Goal: Transaction & Acquisition: Subscribe to service/newsletter

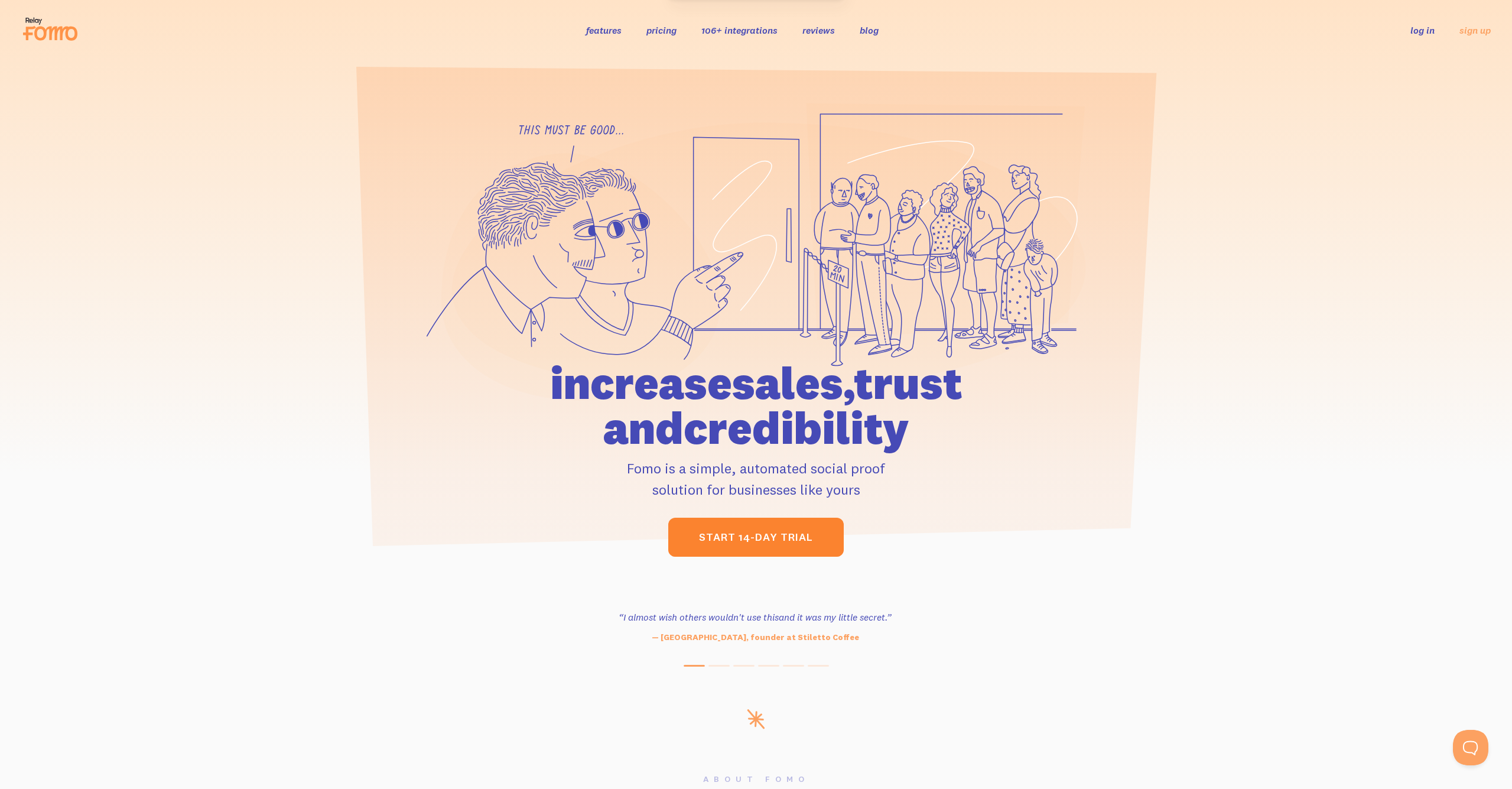
click at [774, 547] on link "start 14-day trial" at bounding box center [756, 537] width 176 height 39
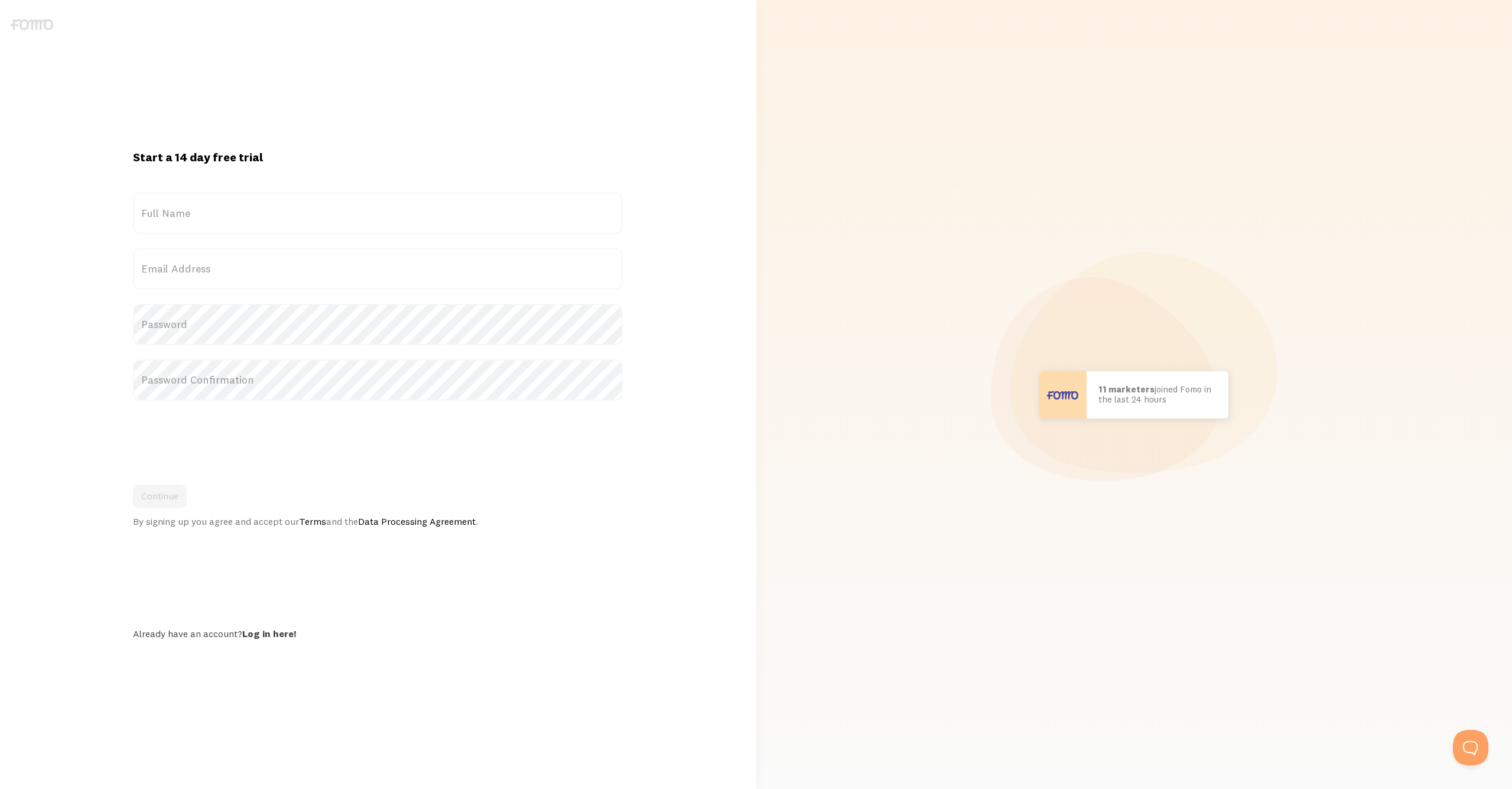
click at [195, 212] on label "Full Name" at bounding box center [378, 213] width 490 height 41
click at [195, 212] on input "Full Name" at bounding box center [378, 213] width 490 height 41
type input "Aroldo Alvarez"
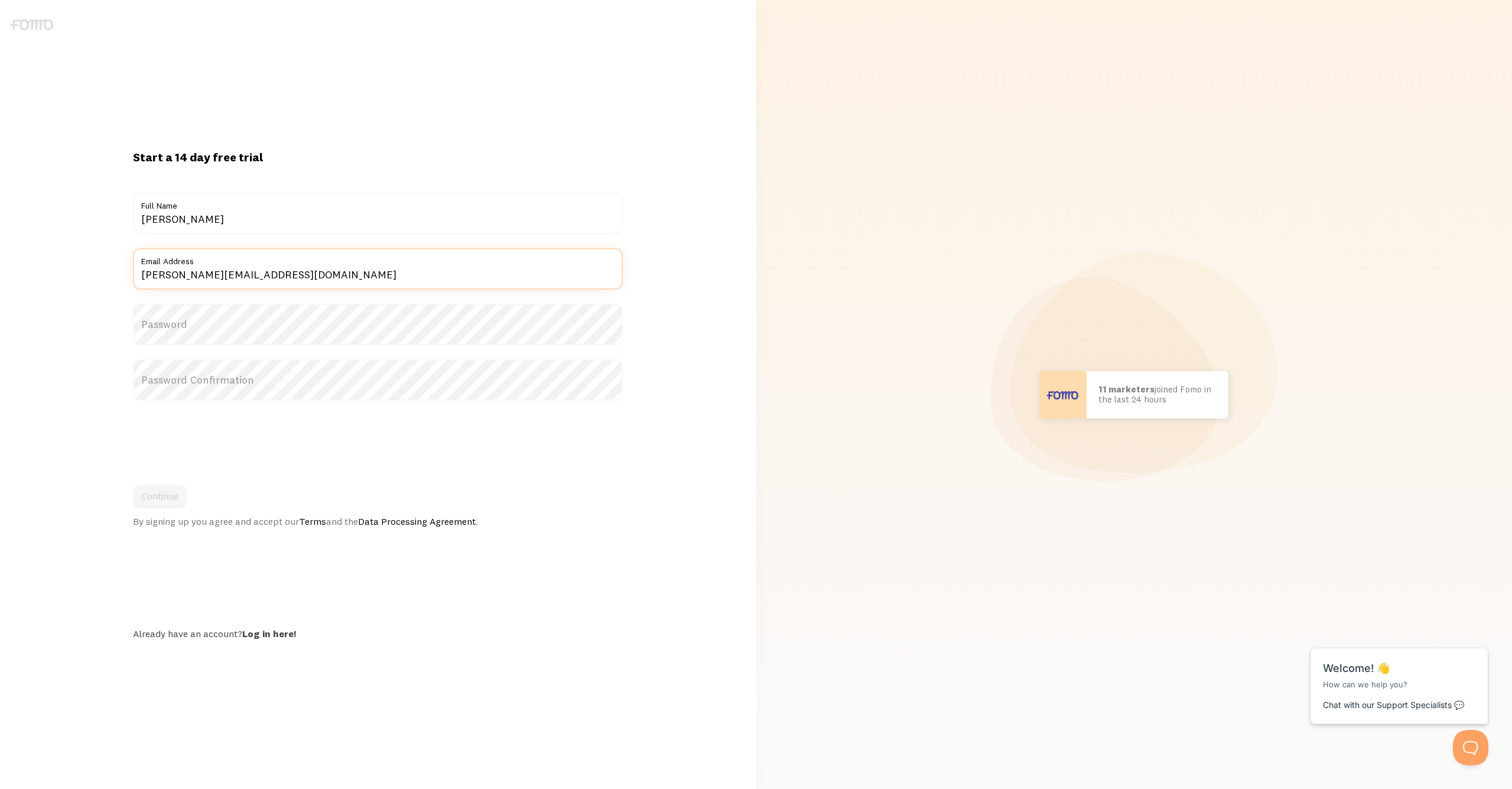
type input "aroldo@primomotif.com"
click at [165, 496] on button "Continue" at bounding box center [160, 496] width 54 height 23
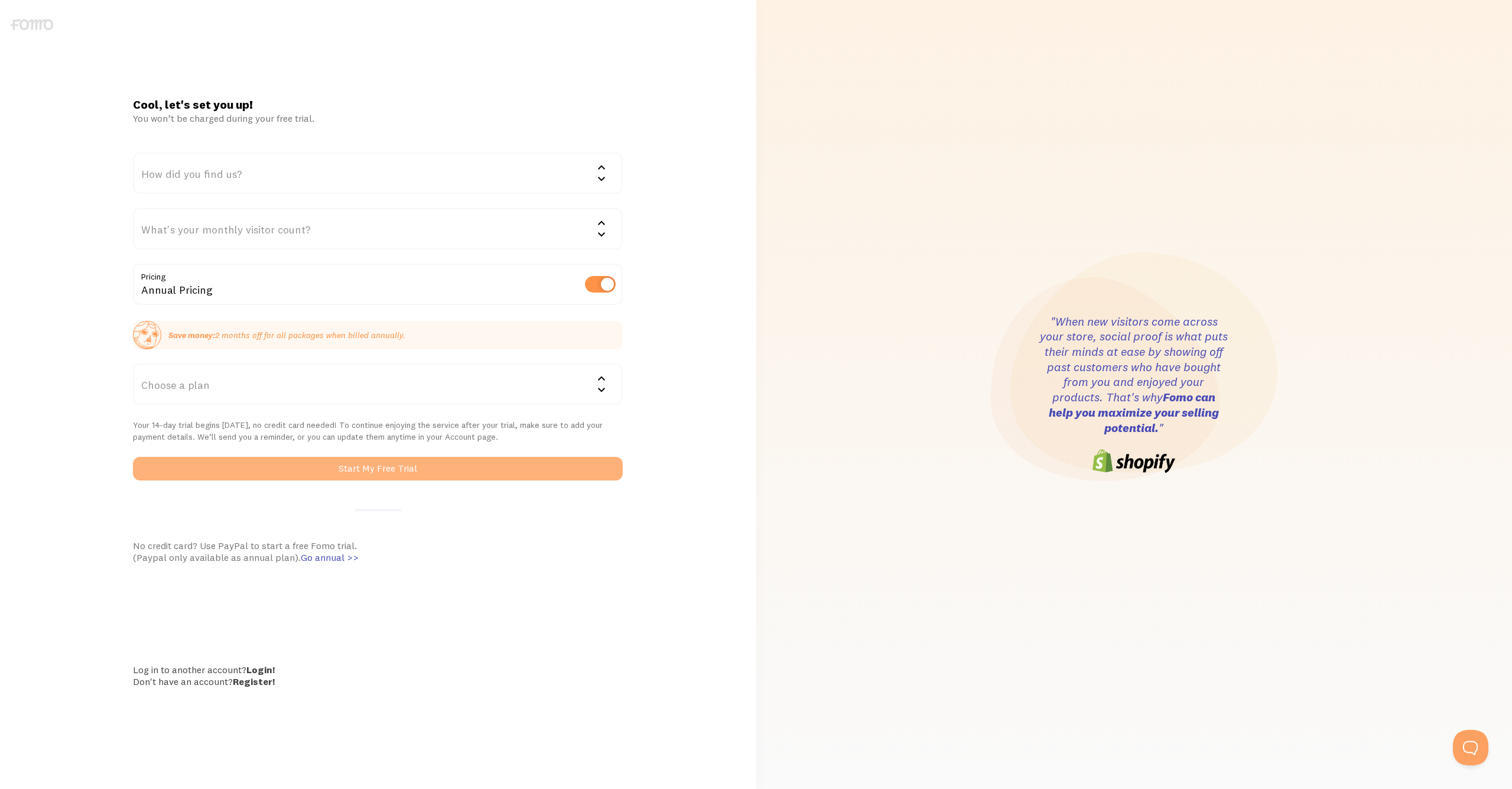
click at [331, 466] on button "Start My Free Trial" at bounding box center [378, 469] width 490 height 23
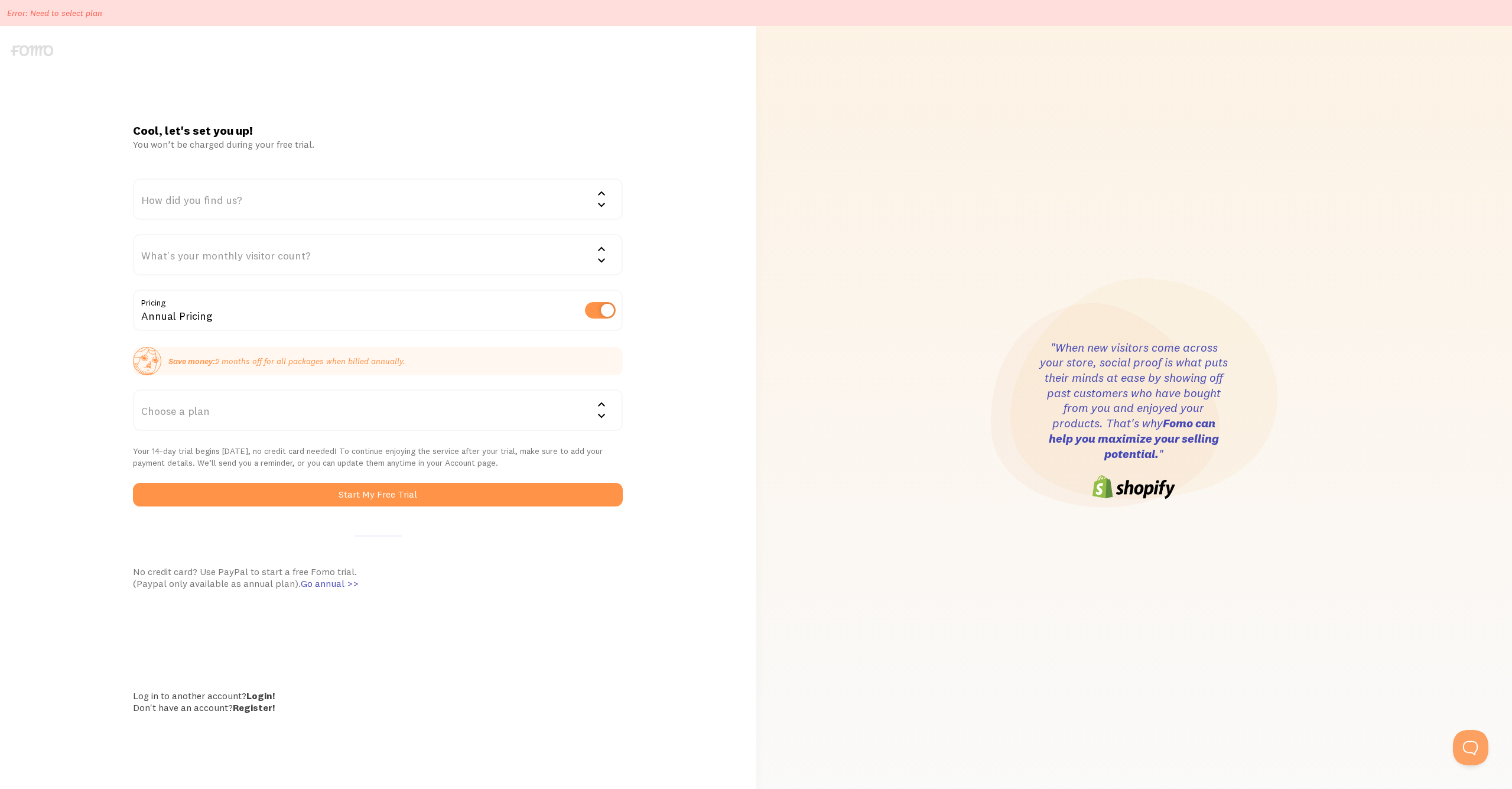
click at [273, 402] on div "Choose a plan" at bounding box center [378, 410] width 490 height 41
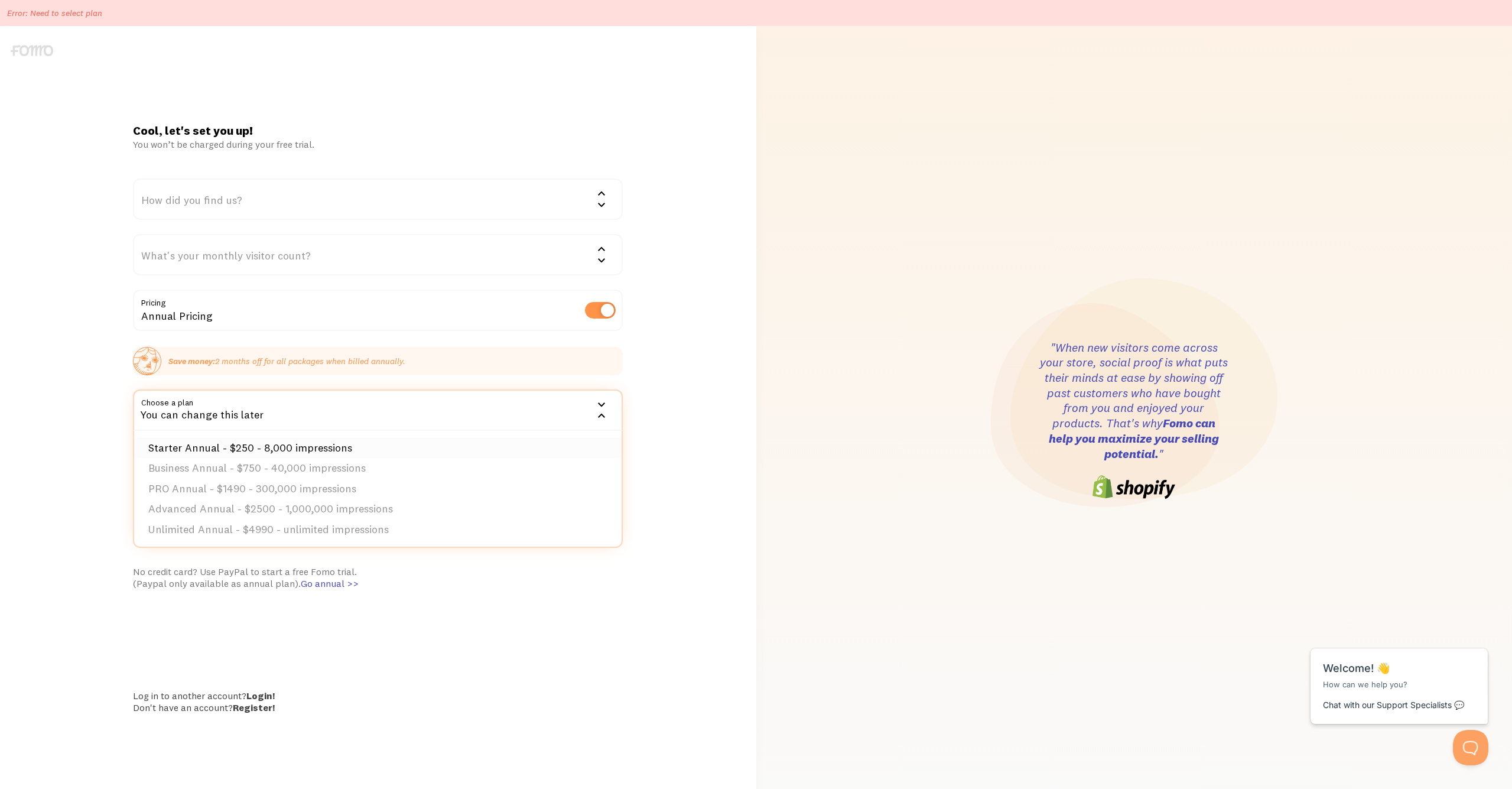
click at [193, 441] on li "Starter Annual - $250 - 8,000 impressions" at bounding box center [378, 448] width 488 height 20
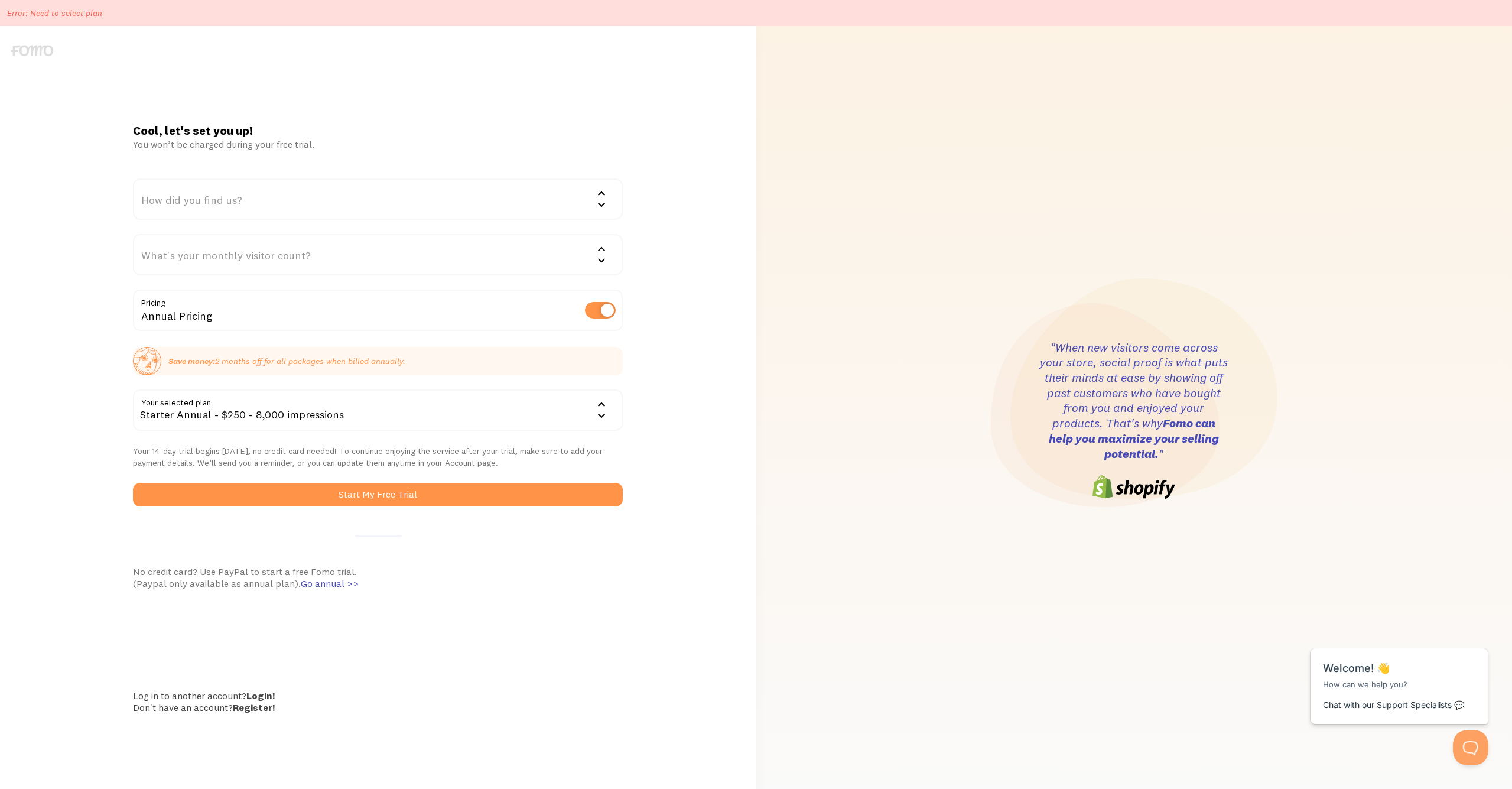
click at [602, 311] on label at bounding box center [600, 310] width 31 height 17
click at [602, 311] on input "checkbox" at bounding box center [600, 310] width 31 height 17
checkbox input "false"
click at [340, 249] on div "What's your monthly visitor count?" at bounding box center [378, 254] width 490 height 41
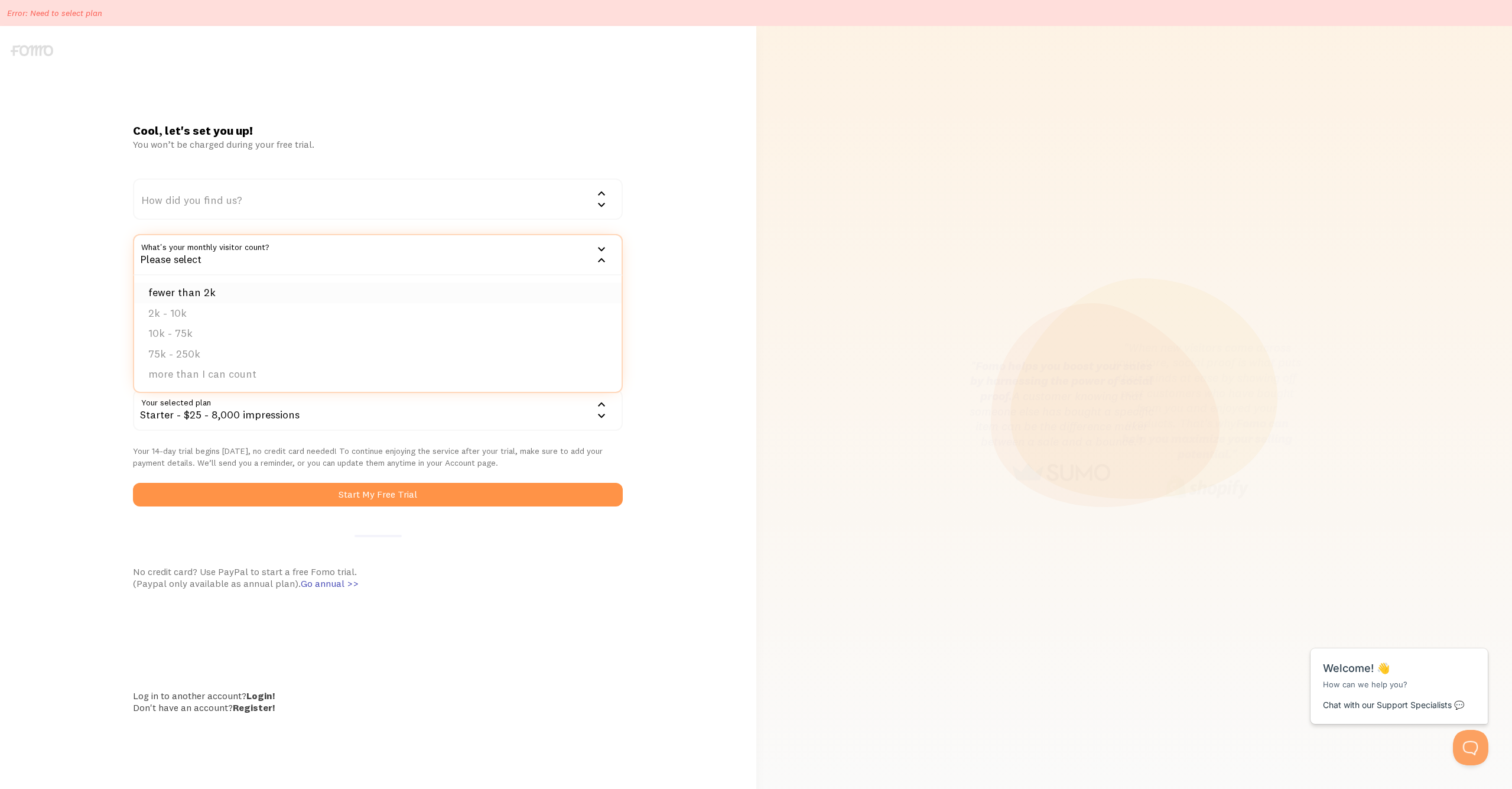
click at [200, 292] on li "fewer than 2k" at bounding box center [378, 292] width 488 height 20
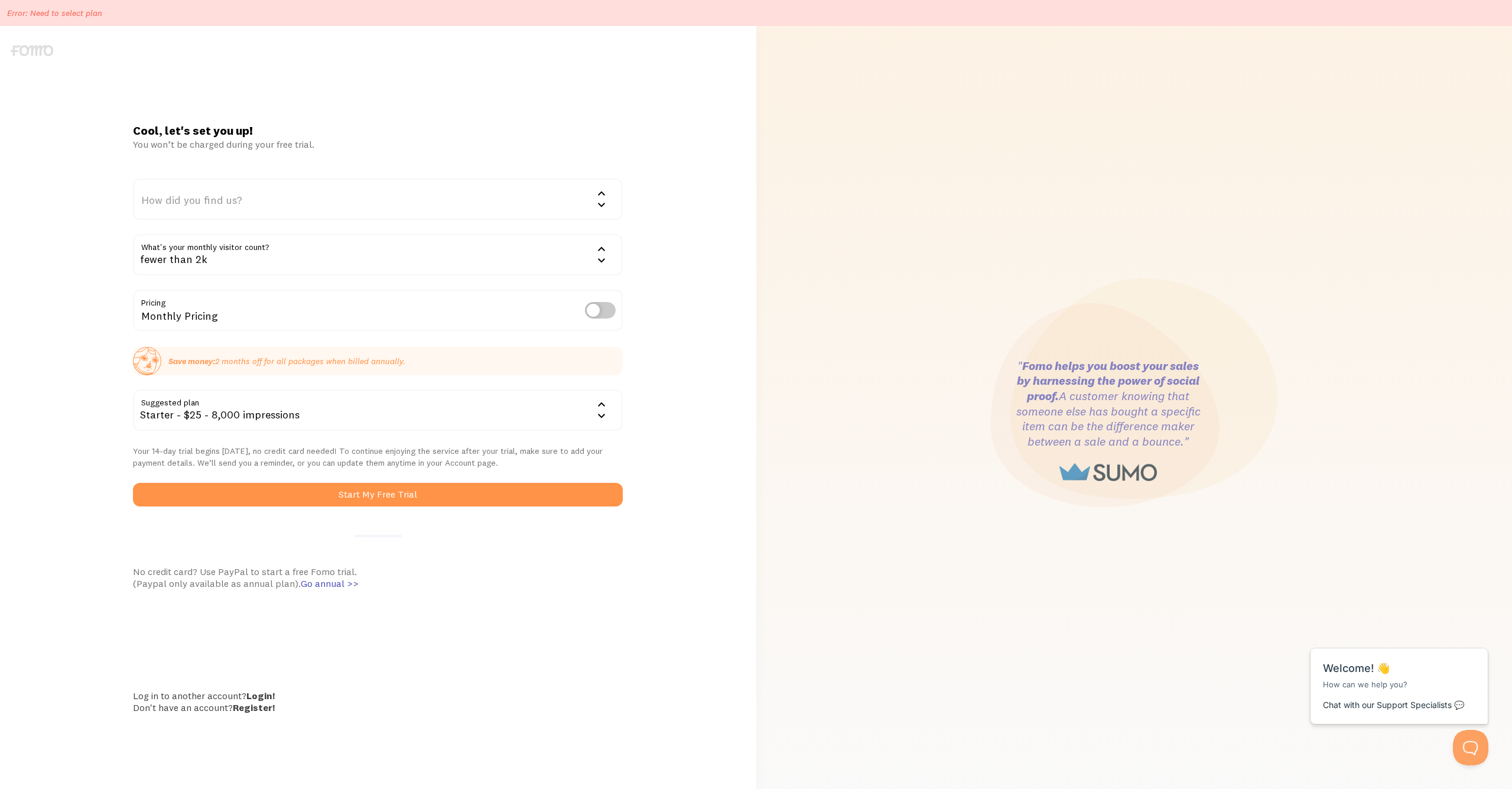
click at [236, 205] on div "How did you find us?" at bounding box center [378, 199] width 490 height 41
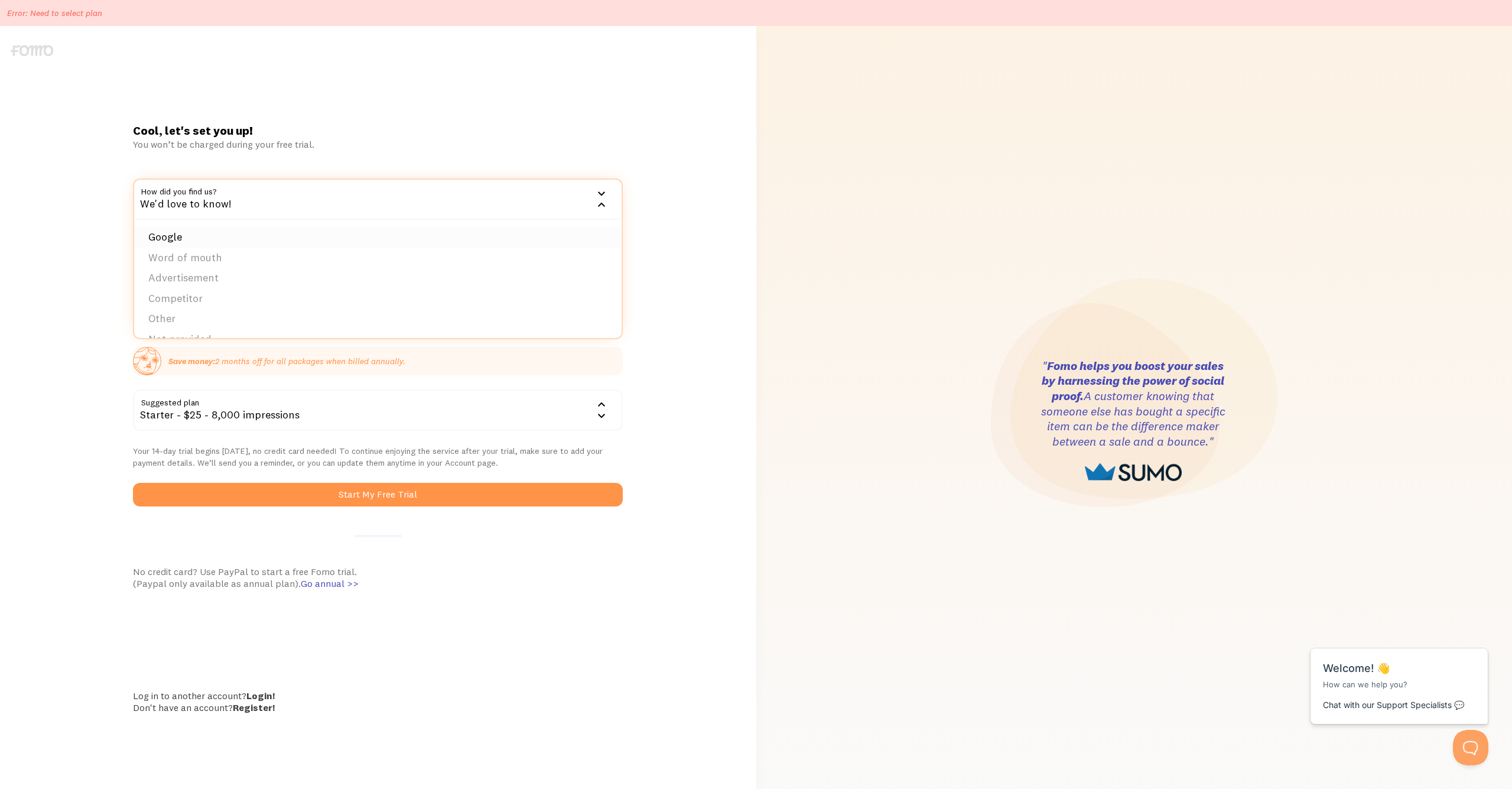
click at [209, 238] on li "Google" at bounding box center [378, 238] width 488 height 20
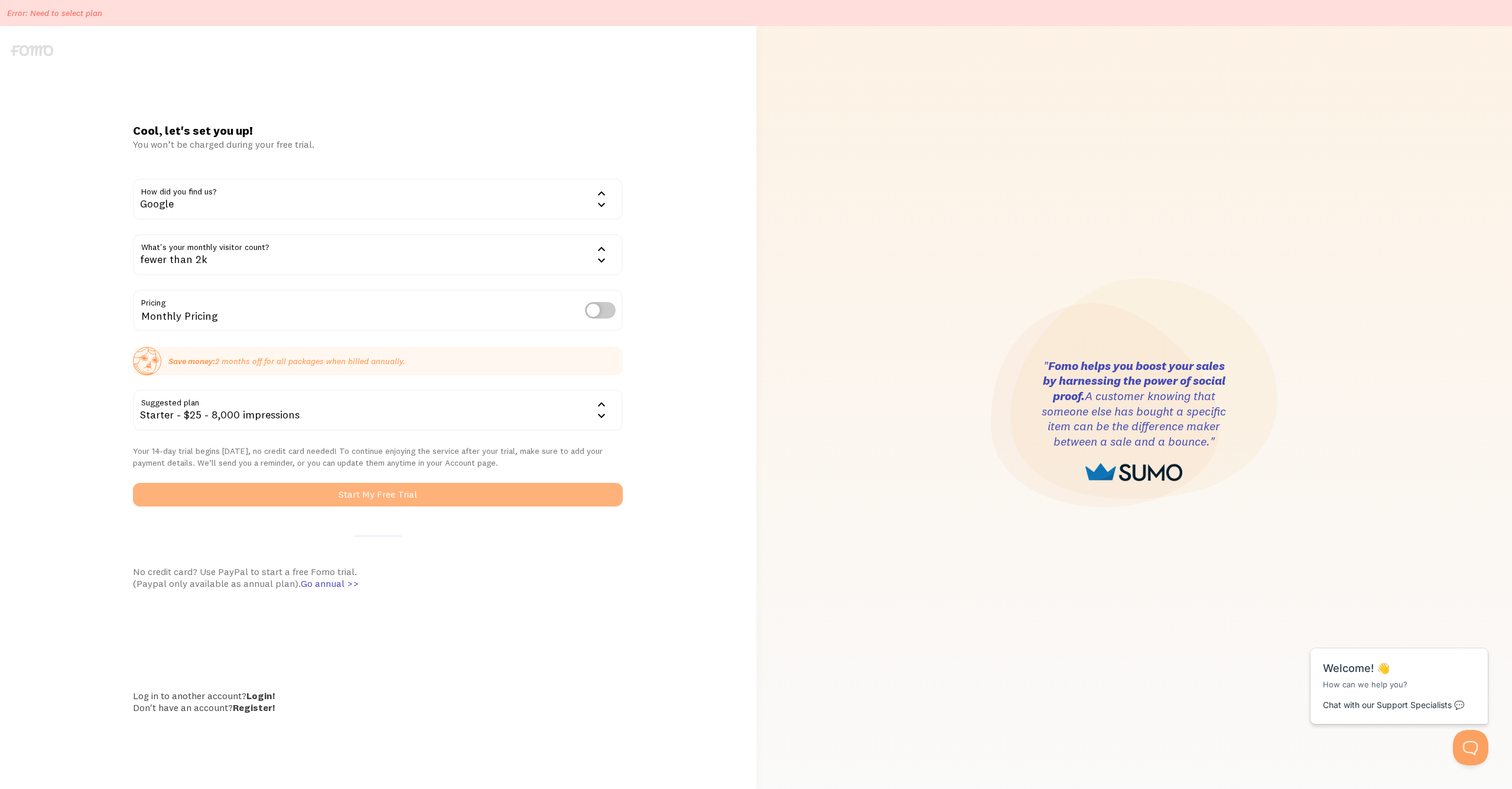
click at [385, 491] on button "Start My Free Trial" at bounding box center [378, 495] width 490 height 23
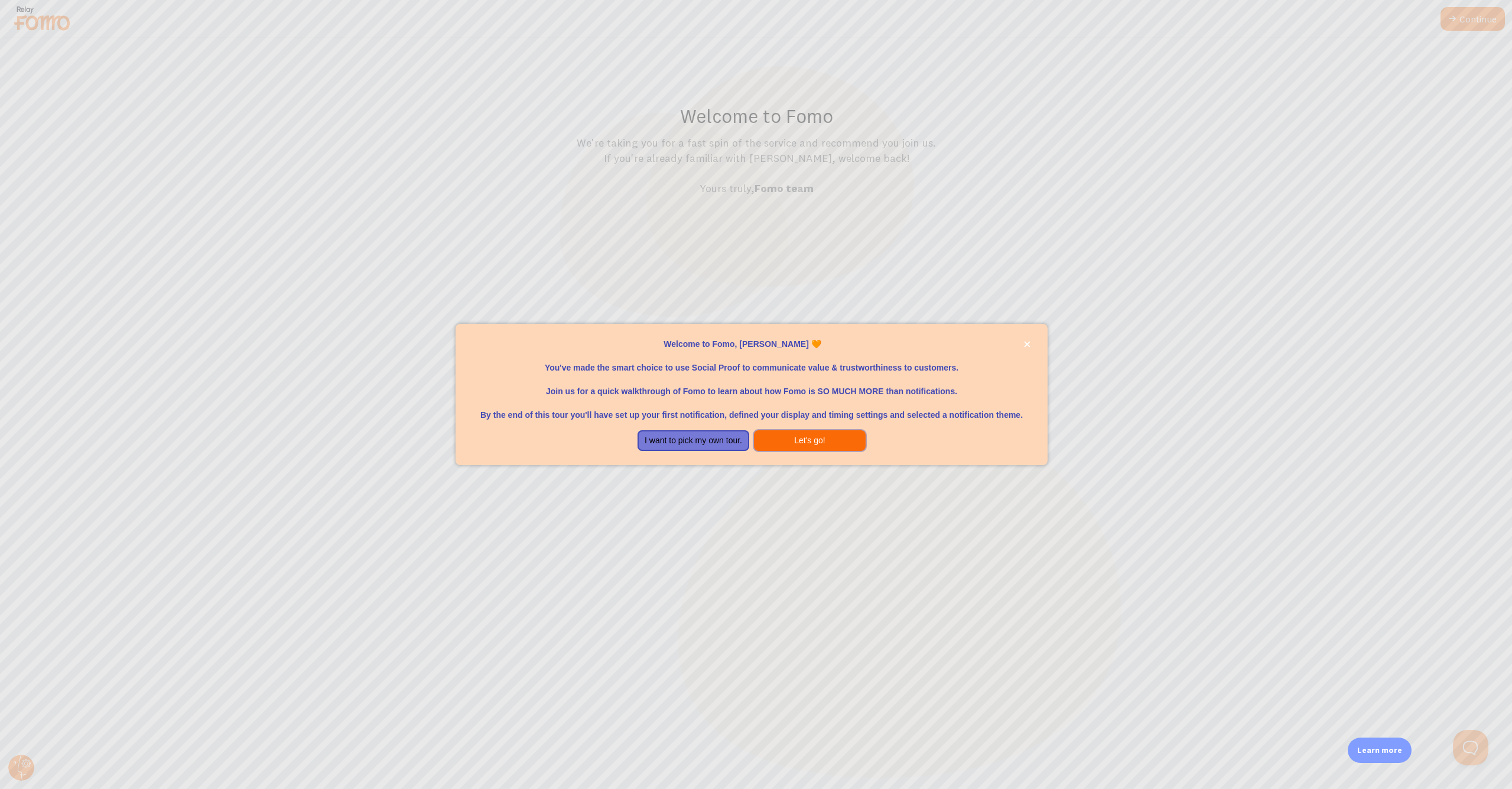
click at [797, 445] on button "Let's go!" at bounding box center [810, 441] width 112 height 21
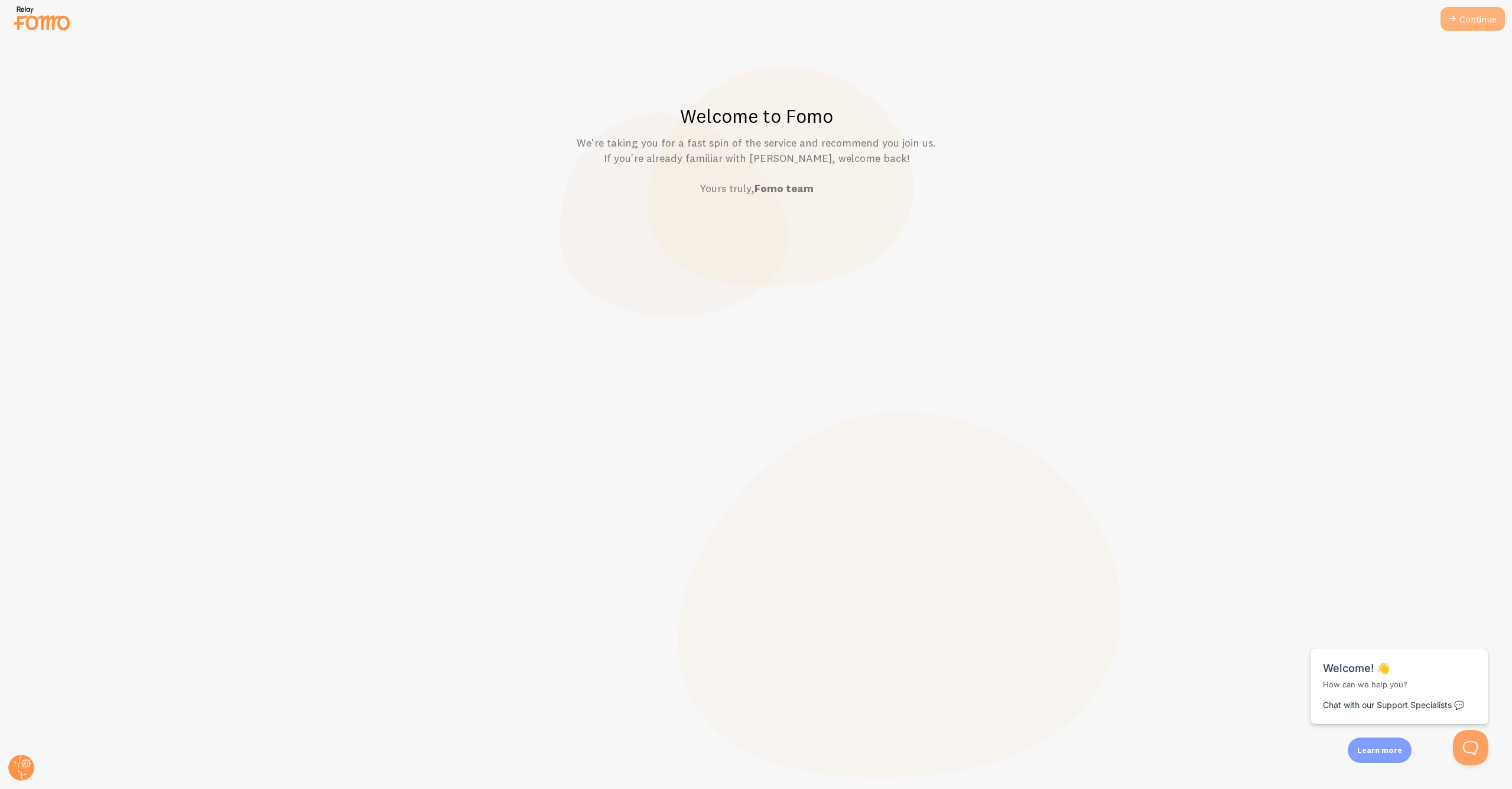
click at [1474, 17] on link "Continue" at bounding box center [1472, 19] width 64 height 23
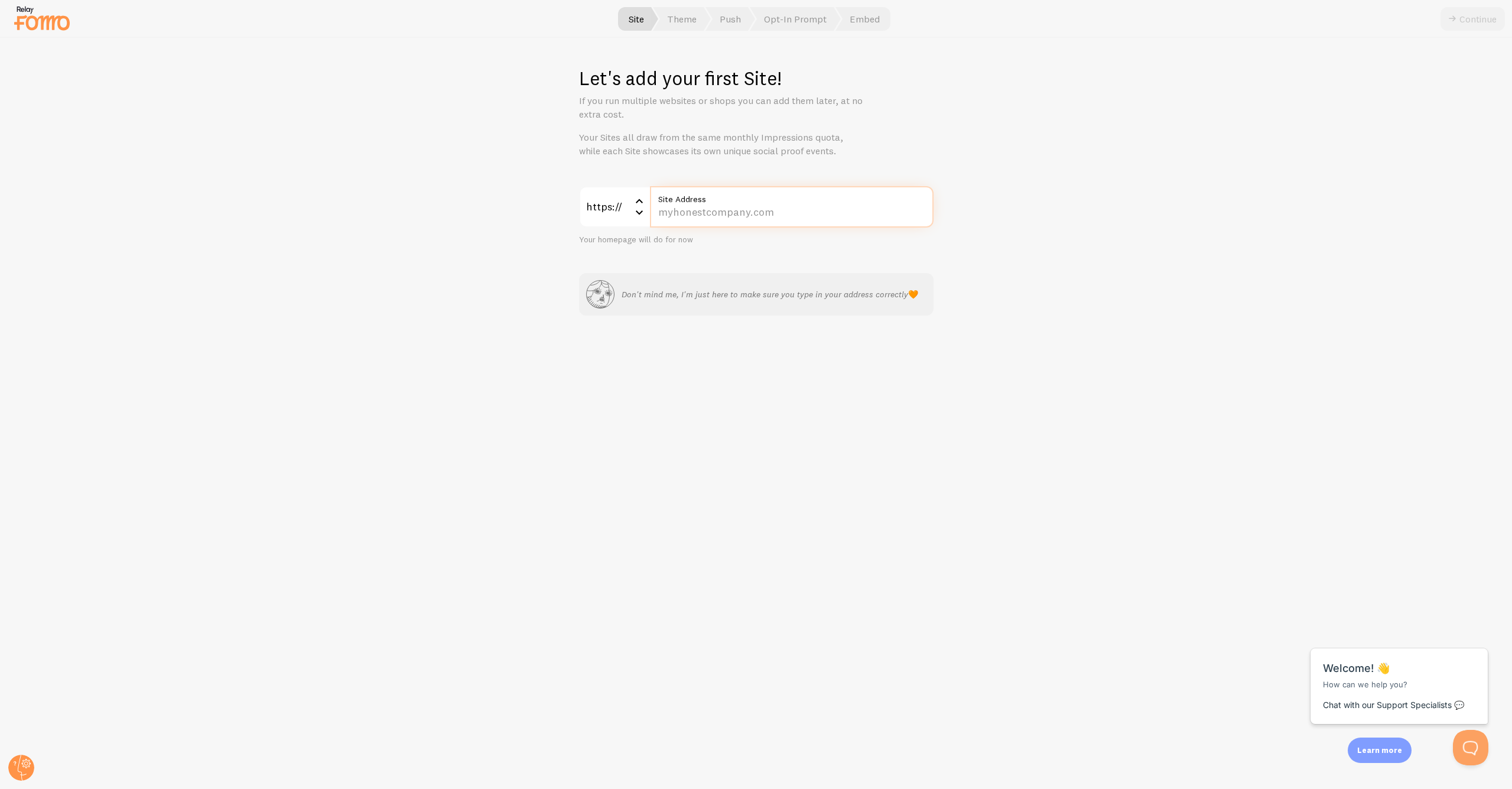
click at [765, 214] on input "Site Address" at bounding box center [791, 207] width 284 height 41
type input "www.primomotif.com"
click at [1466, 21] on button "Continue" at bounding box center [1472, 19] width 64 height 23
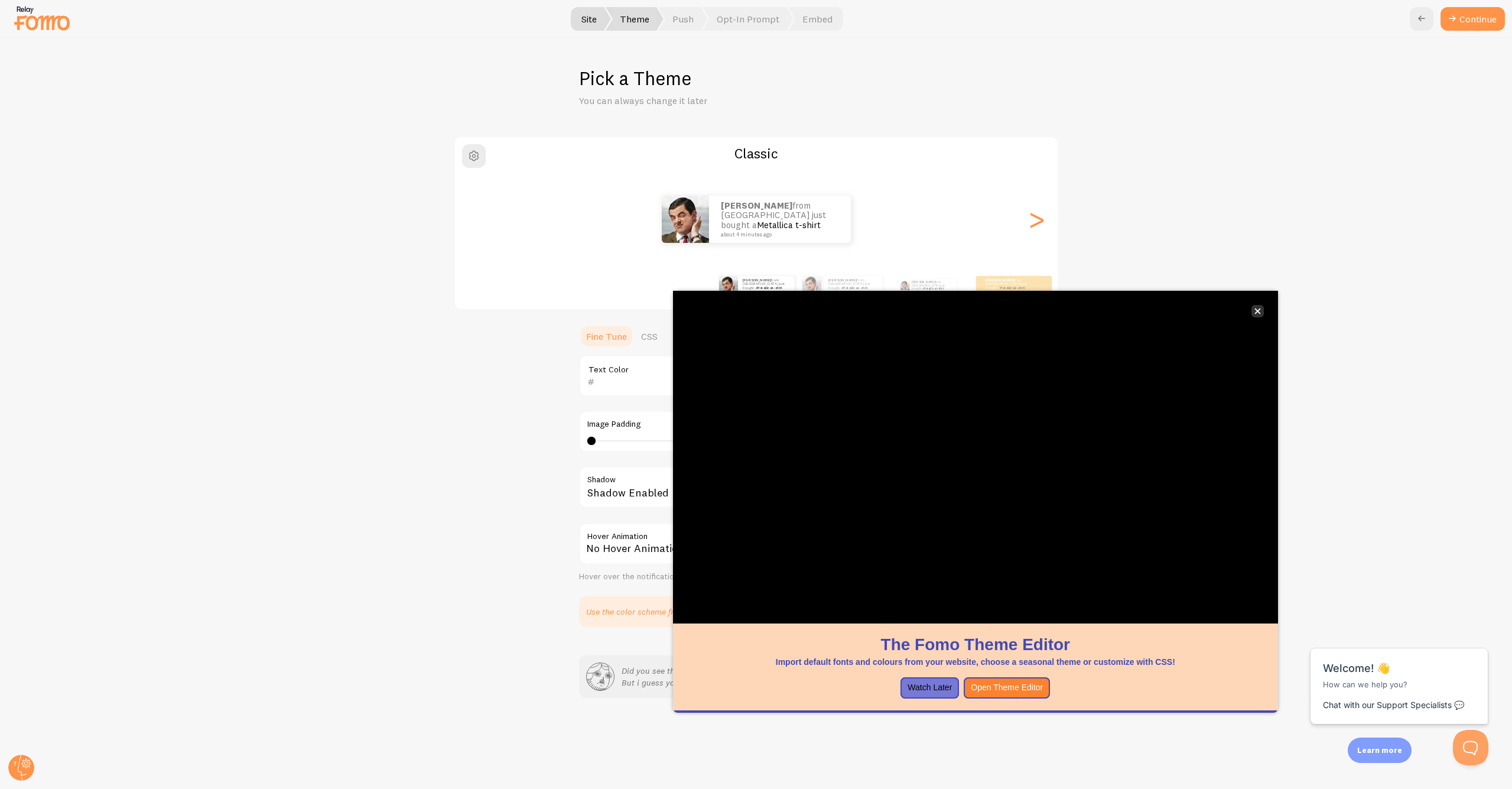
click at [1258, 308] on icon "close," at bounding box center [1257, 311] width 7 height 7
click at [1039, 216] on div ">" at bounding box center [1036, 219] width 14 height 85
click at [1260, 310] on icon "close," at bounding box center [1257, 311] width 6 height 6
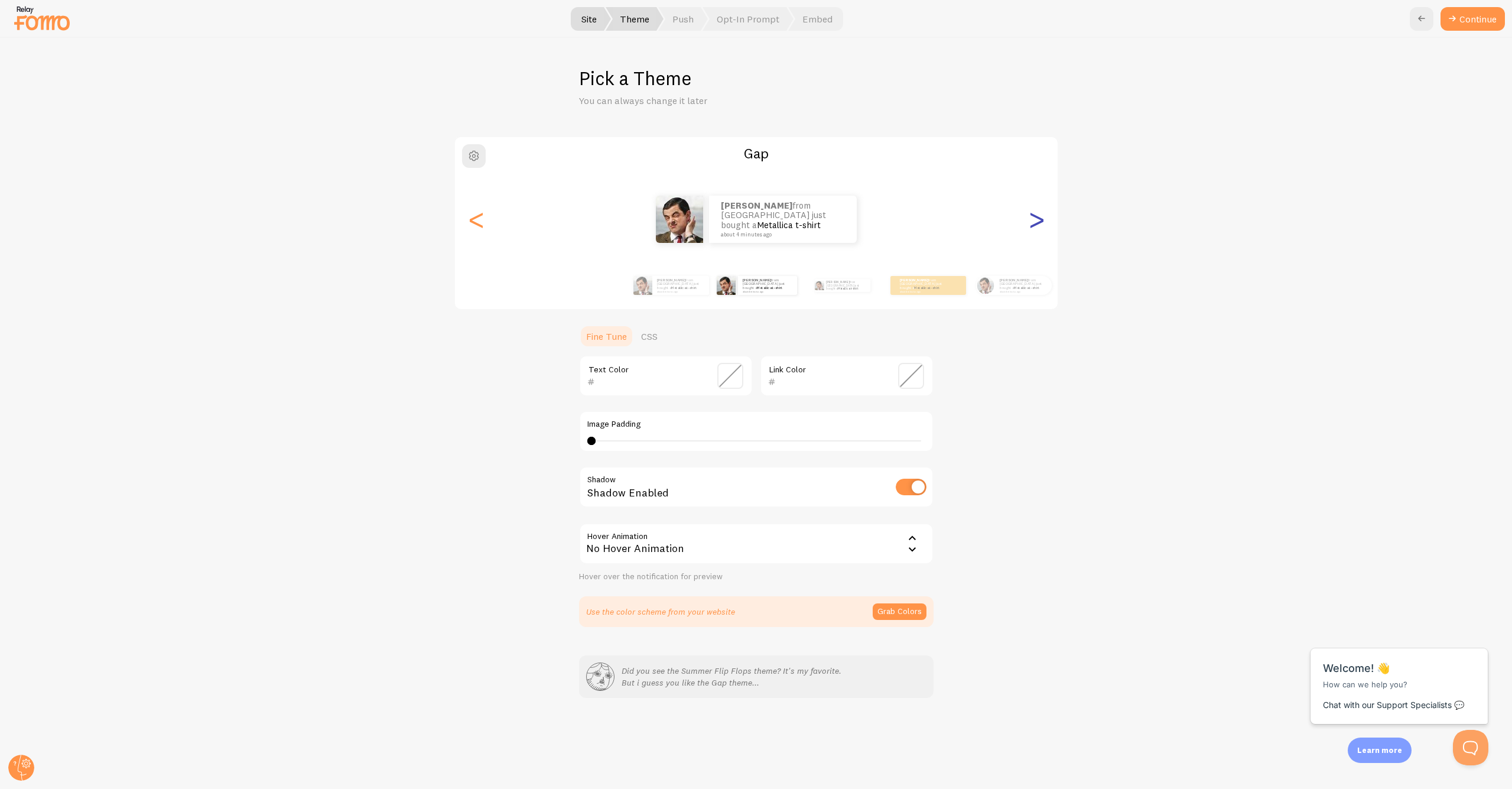
click at [1032, 221] on div ">" at bounding box center [1036, 219] width 14 height 85
click at [1033, 216] on div ">" at bounding box center [1036, 219] width 14 height 85
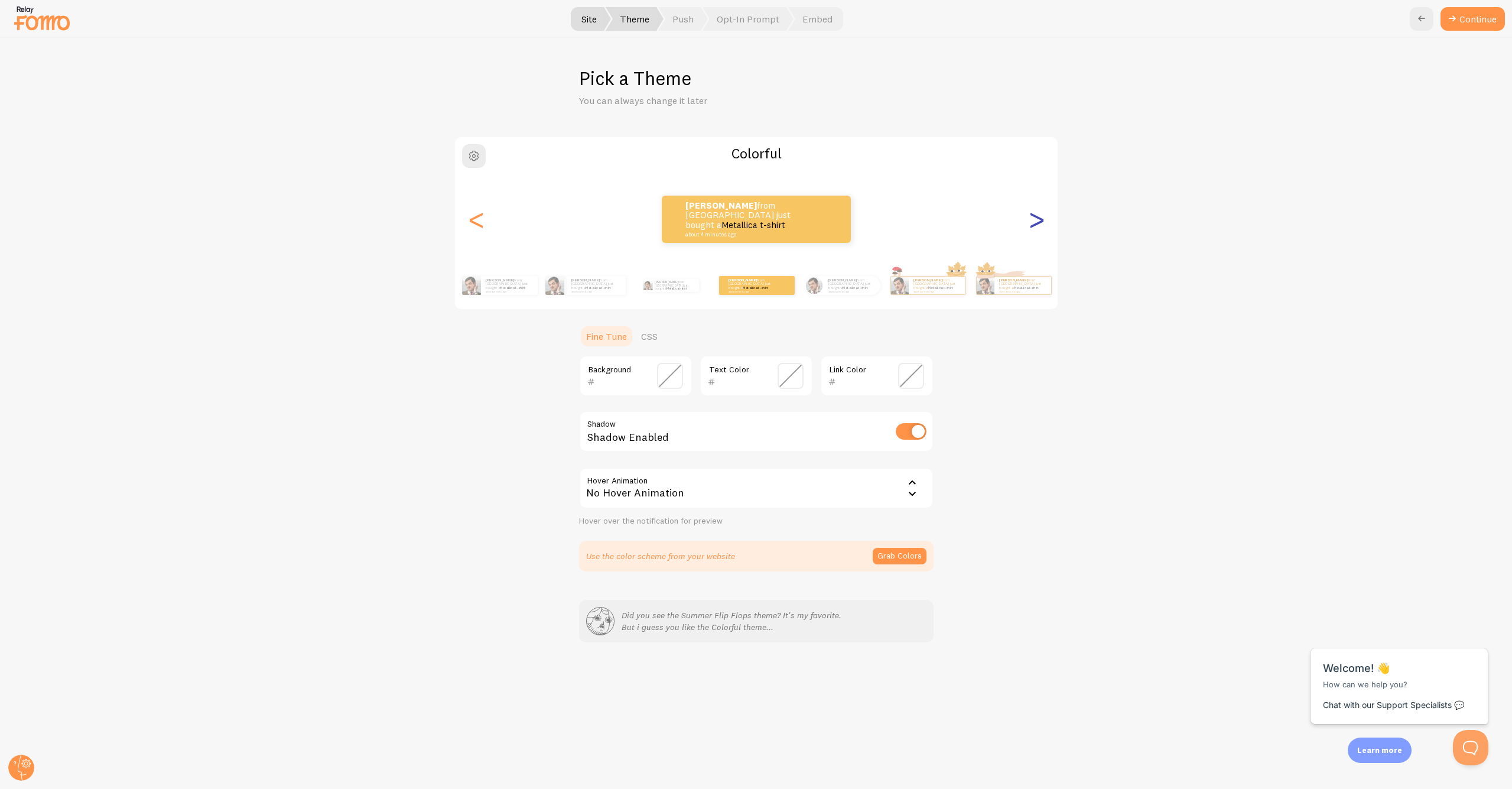
click at [1033, 220] on div ">" at bounding box center [1036, 219] width 14 height 85
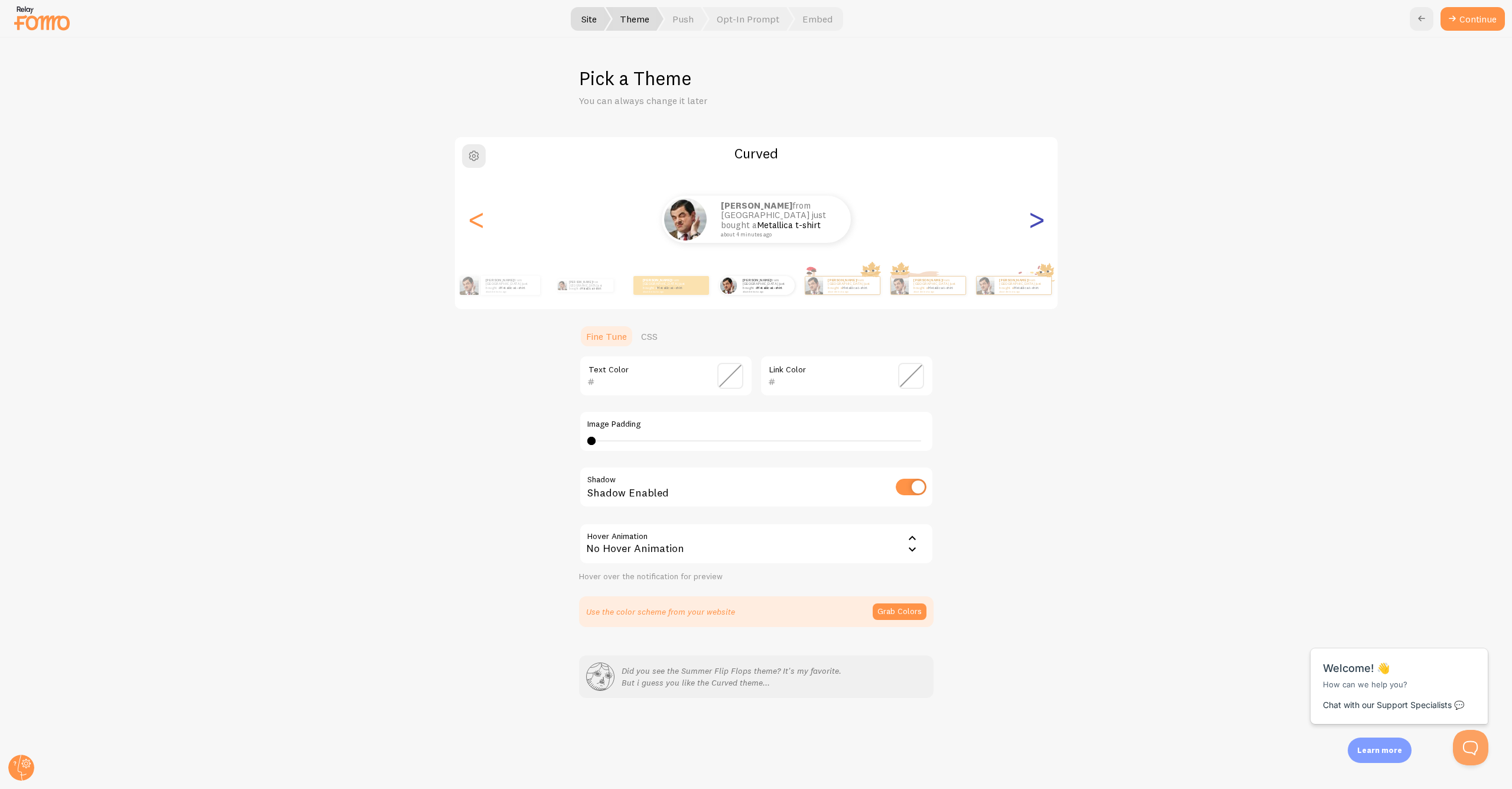
click at [1036, 219] on div ">" at bounding box center [1036, 219] width 14 height 85
type input "0"
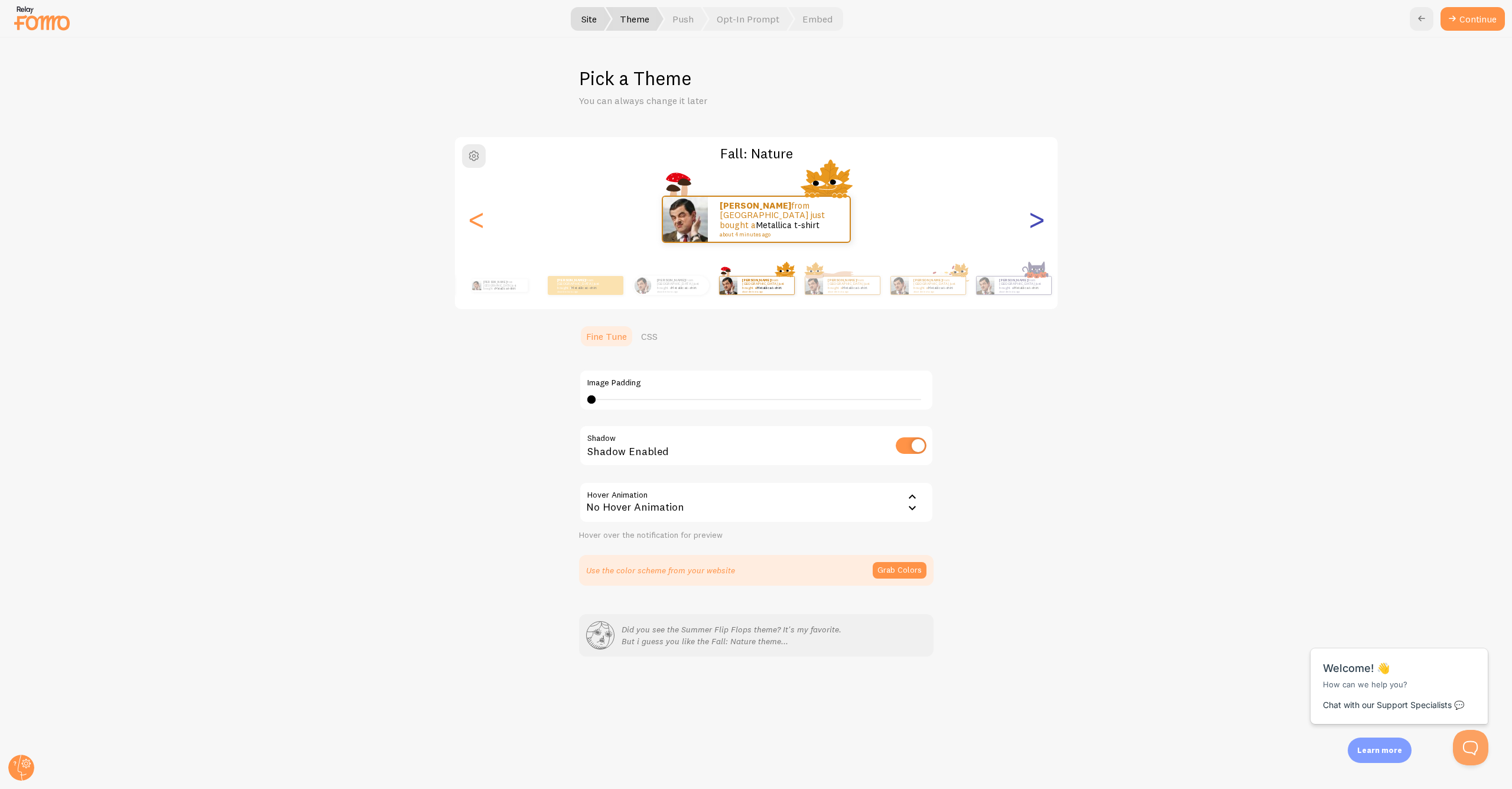
click at [1038, 219] on div ">" at bounding box center [1036, 219] width 14 height 85
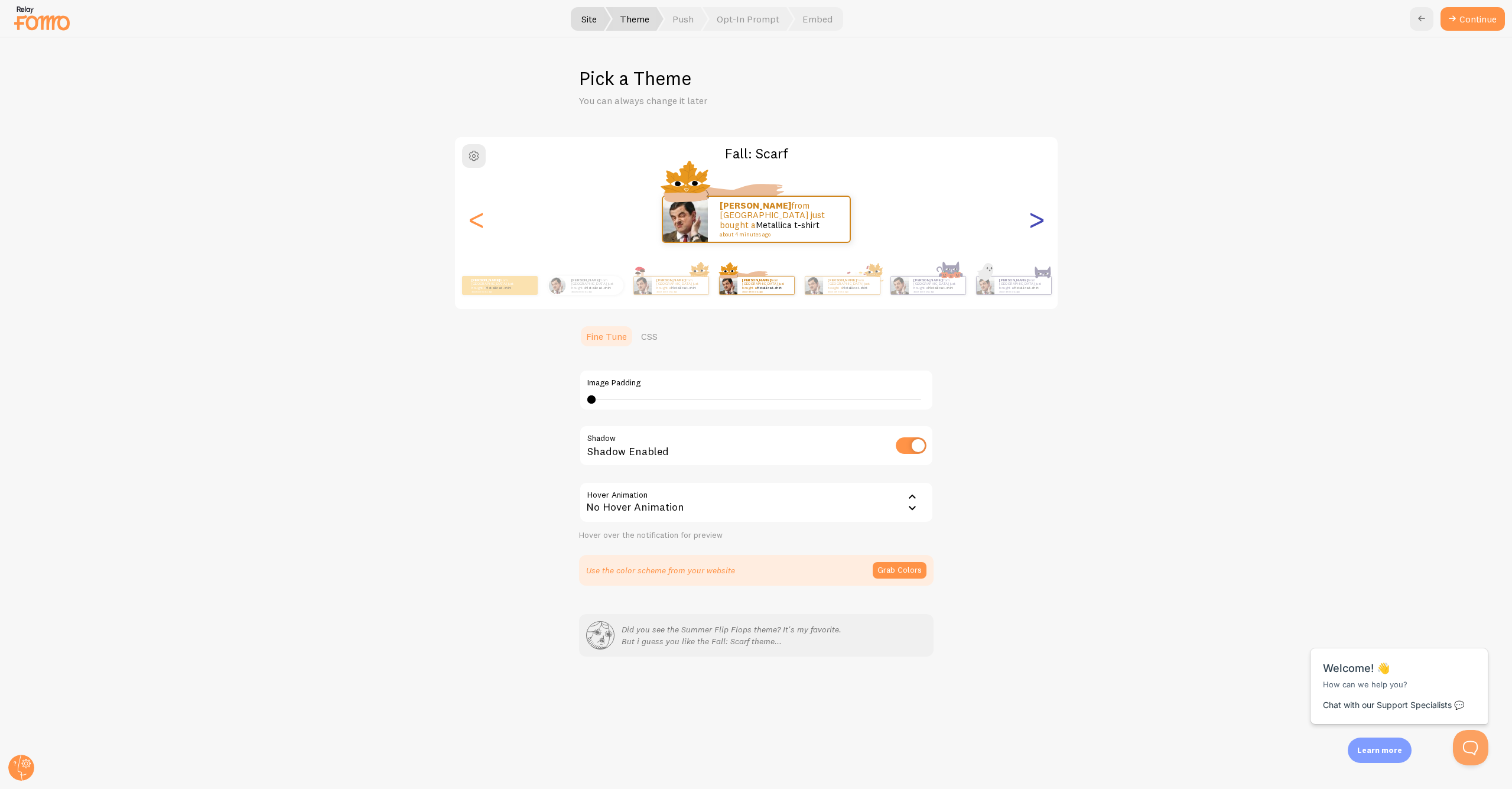
click at [1038, 219] on div ">" at bounding box center [1036, 219] width 14 height 85
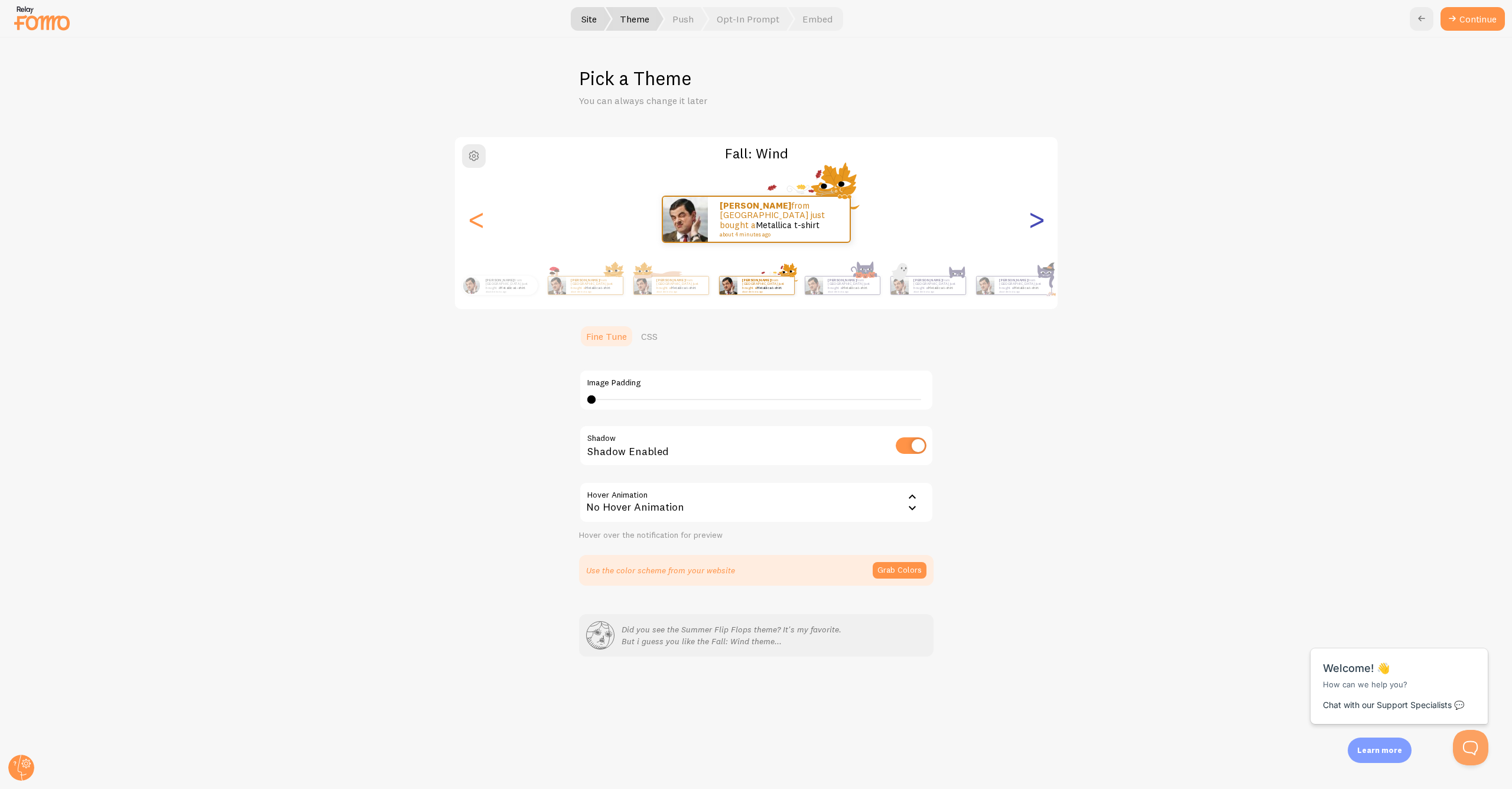
click at [1038, 219] on div ">" at bounding box center [1036, 219] width 14 height 85
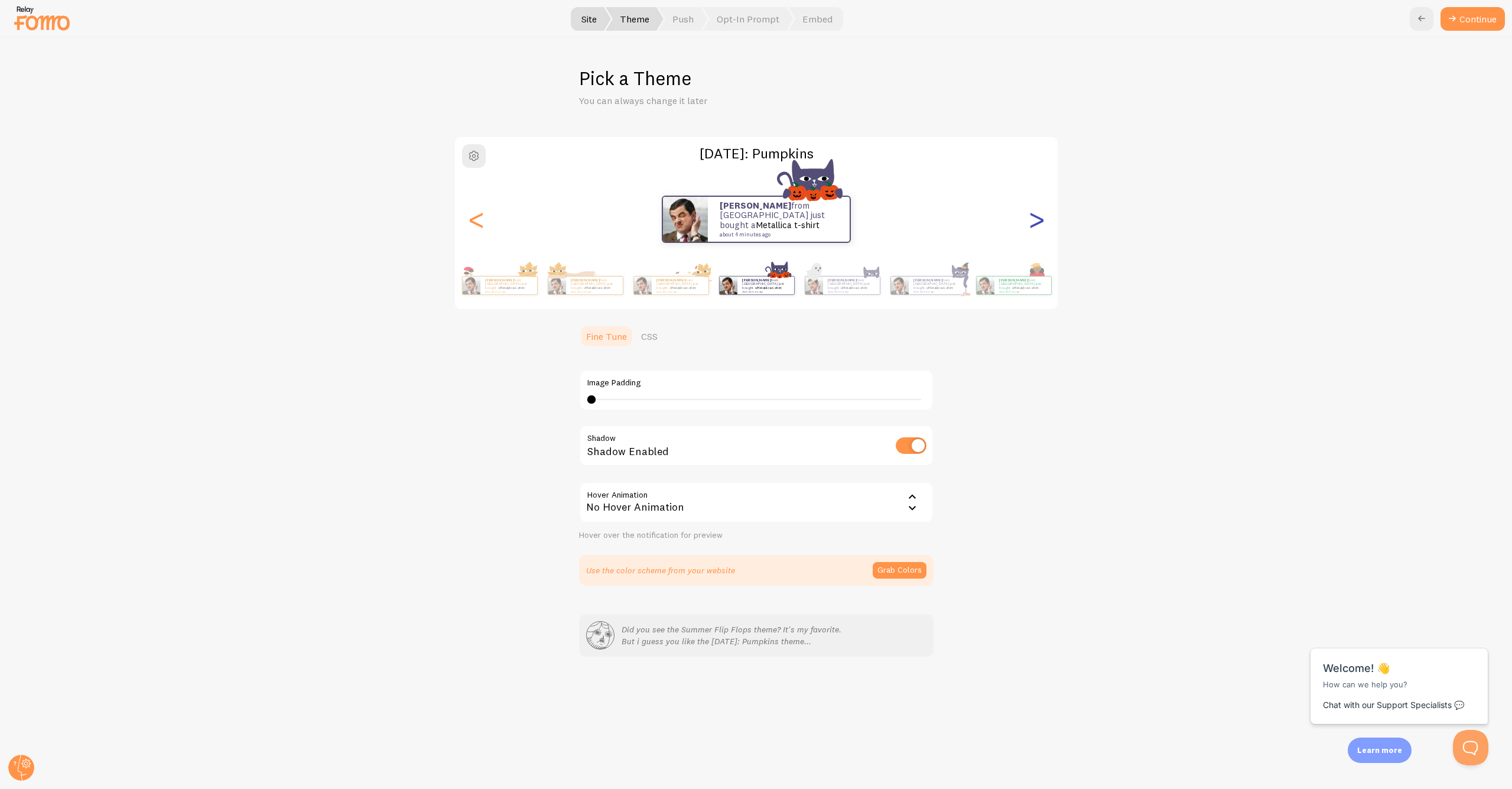
click at [1038, 219] on div ">" at bounding box center [1036, 219] width 14 height 85
click at [780, 208] on div "Aroldo from United States just bought a Metallica t-shirt about 4 minutes ago" at bounding box center [756, 219] width 602 height 48
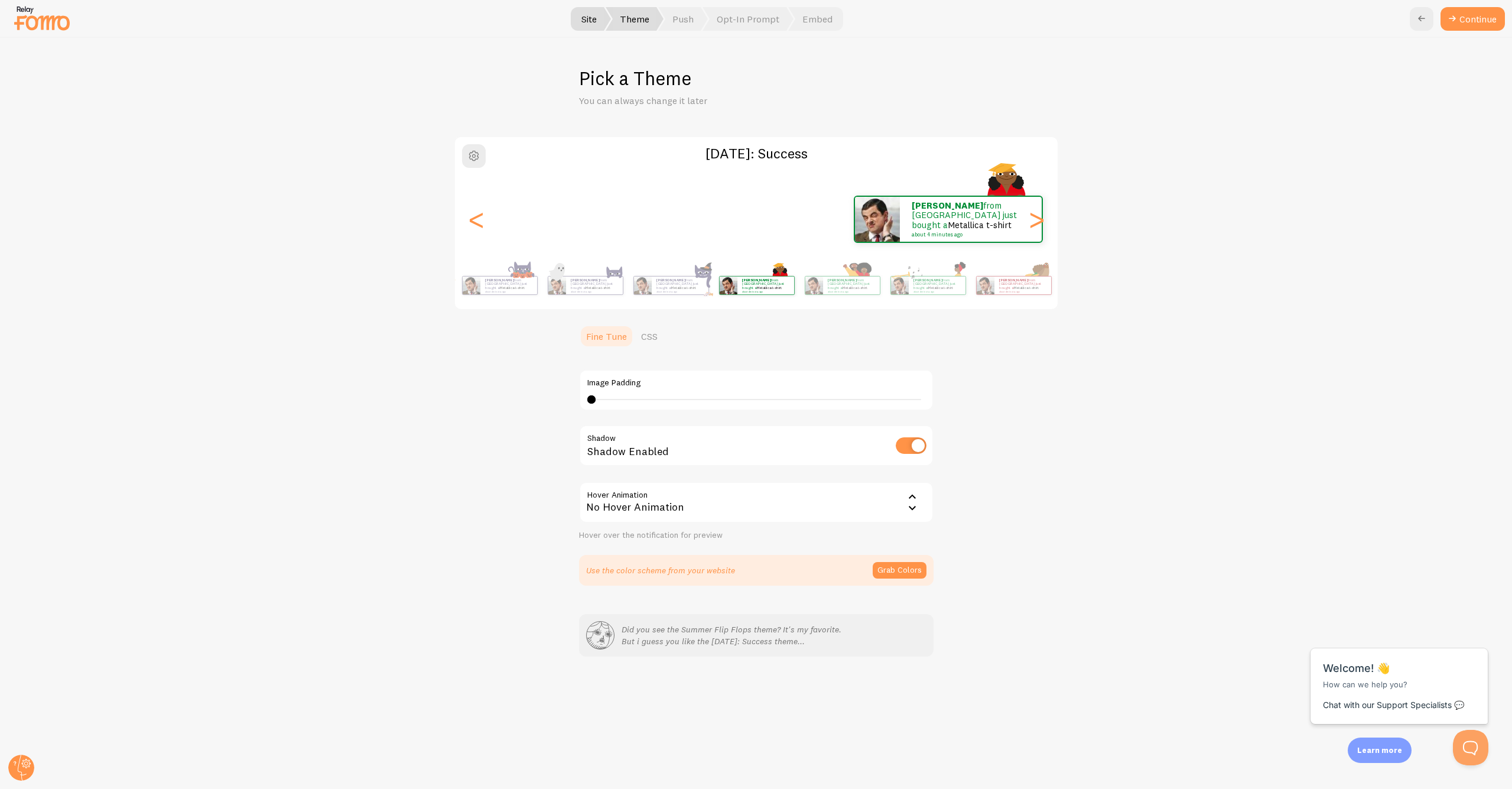
click at [767, 214] on div "Aroldo from United States just bought a Metallica t-shirt about 4 minutes ago" at bounding box center [948, 219] width 602 height 48
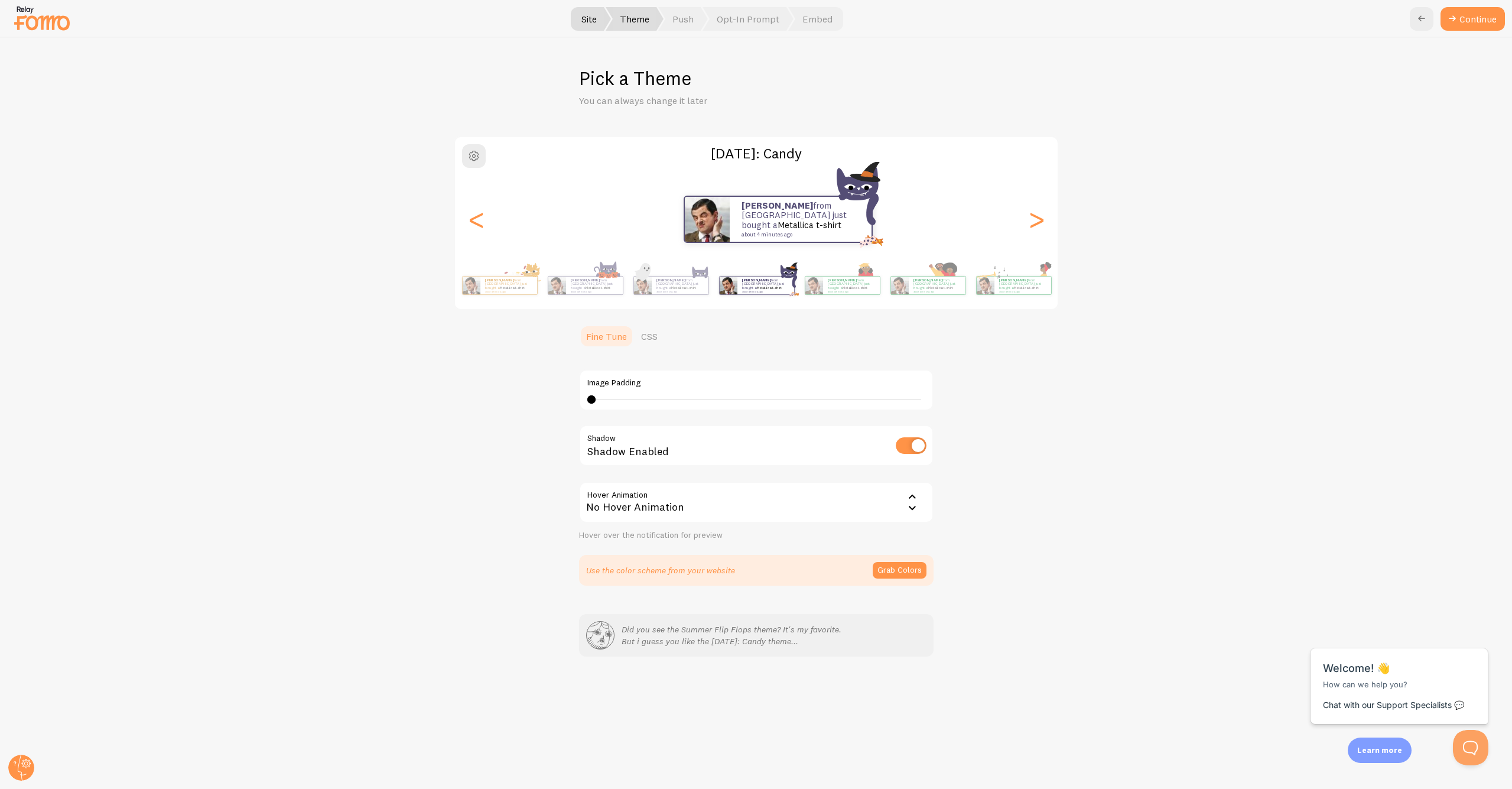
click at [856, 210] on div "Aroldo from United States just bought a Metallica t-shirt about 4 minutes ago" at bounding box center [777, 219] width 602 height 48
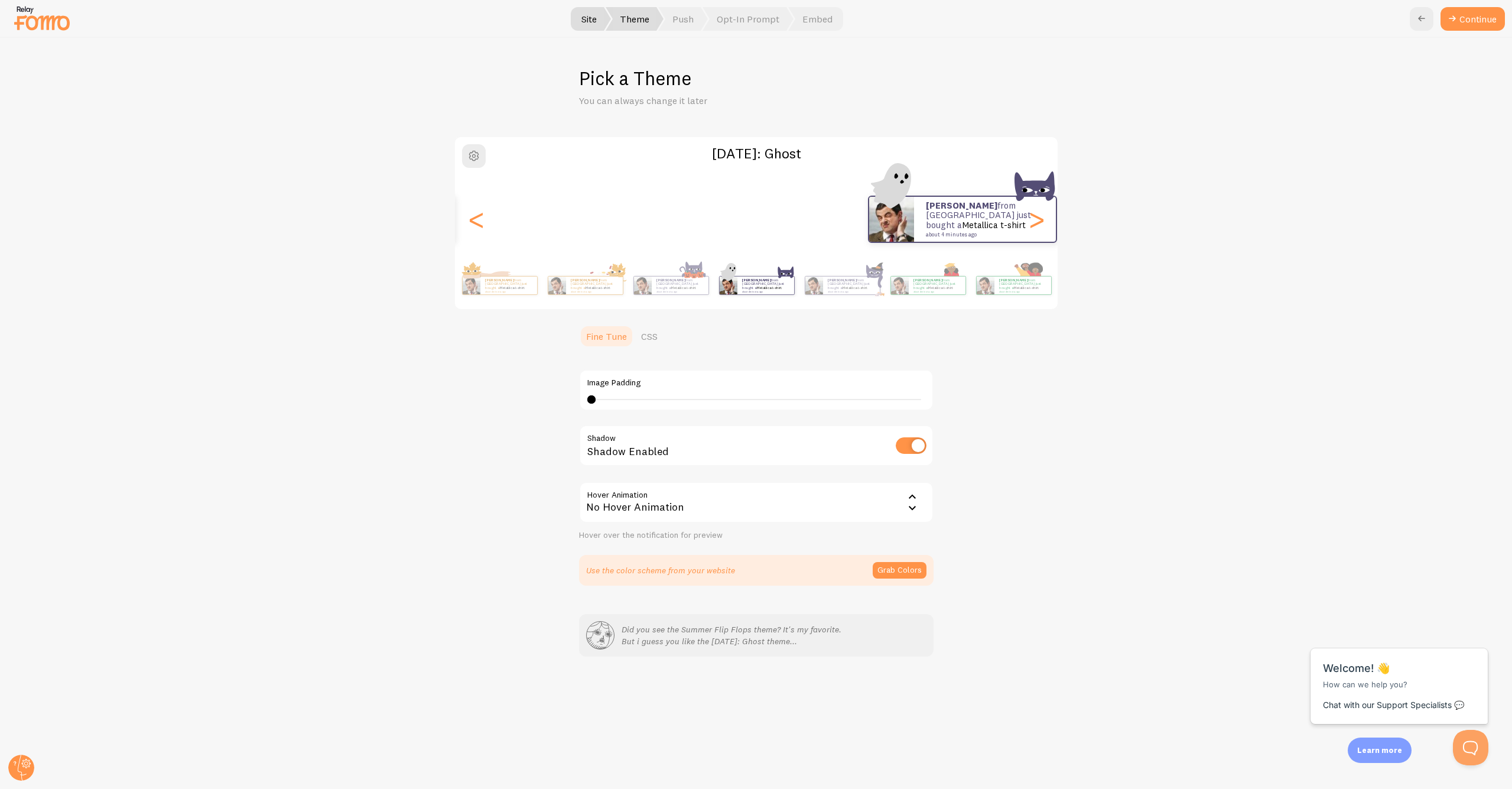
click at [769, 210] on div "Aroldo from United States just bought a Metallica t-shirt about 4 minutes ago" at bounding box center [962, 219] width 602 height 48
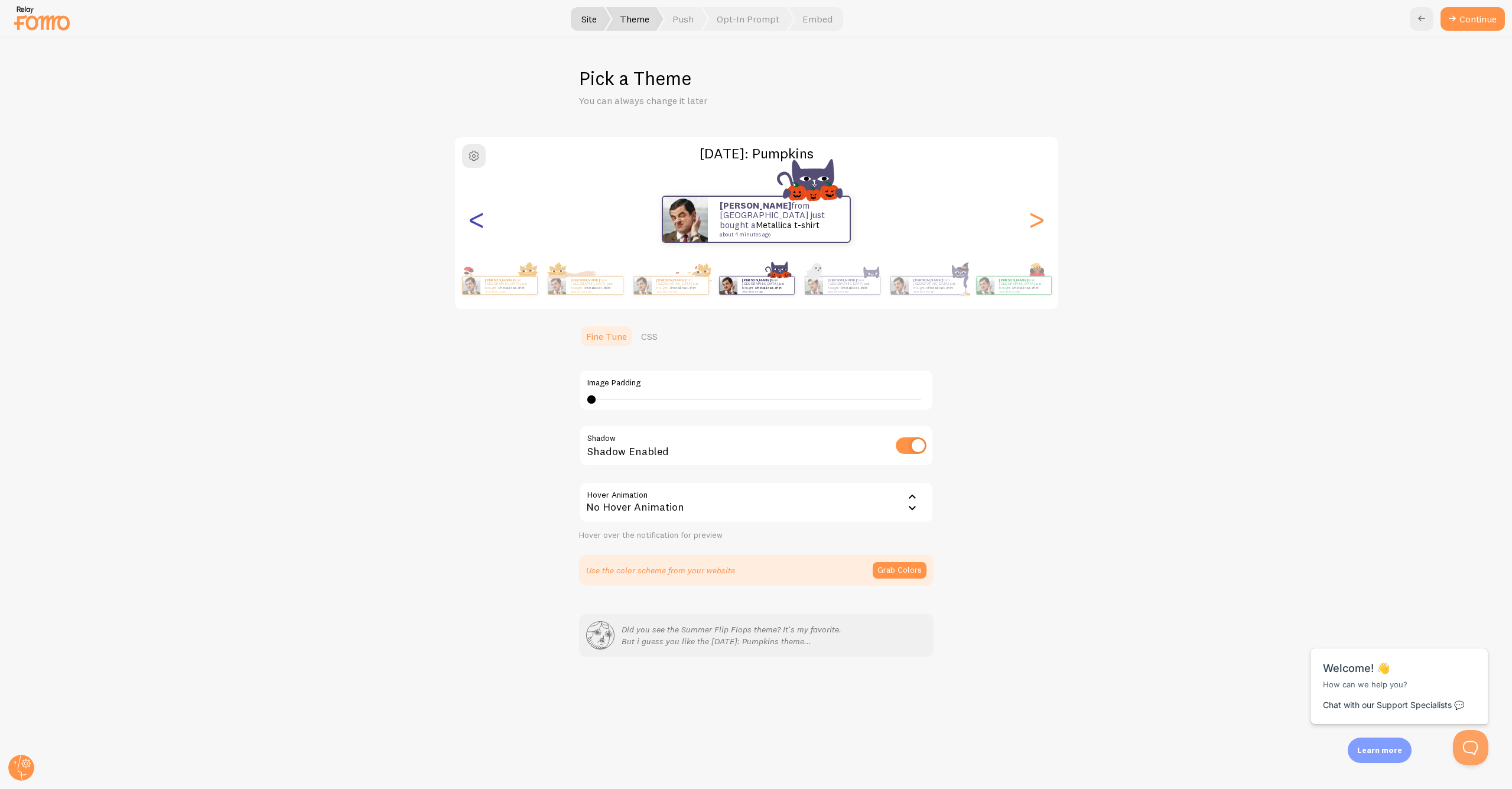
click at [471, 216] on div "<" at bounding box center [476, 219] width 14 height 85
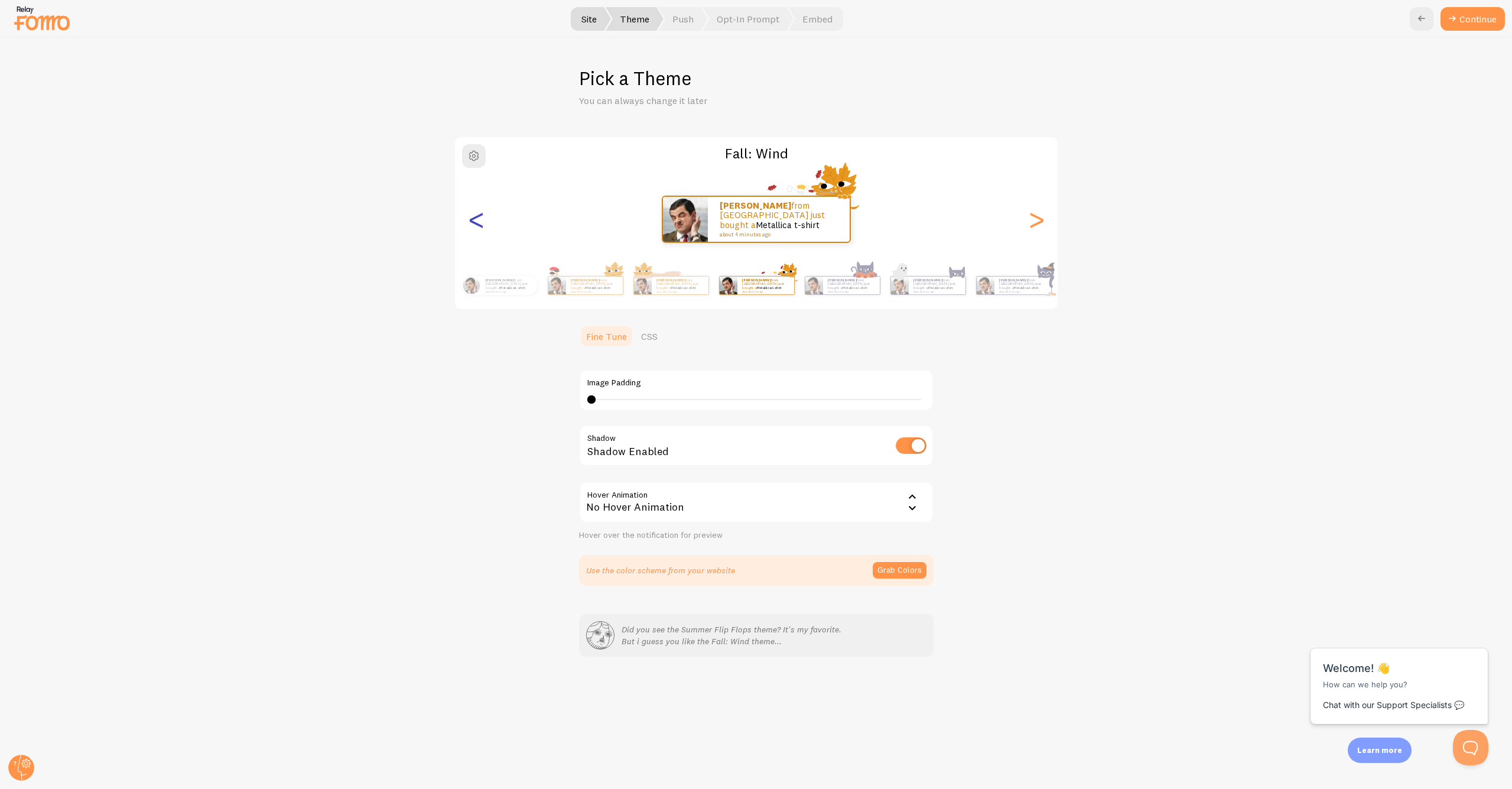
click at [471, 219] on div "<" at bounding box center [476, 219] width 14 height 85
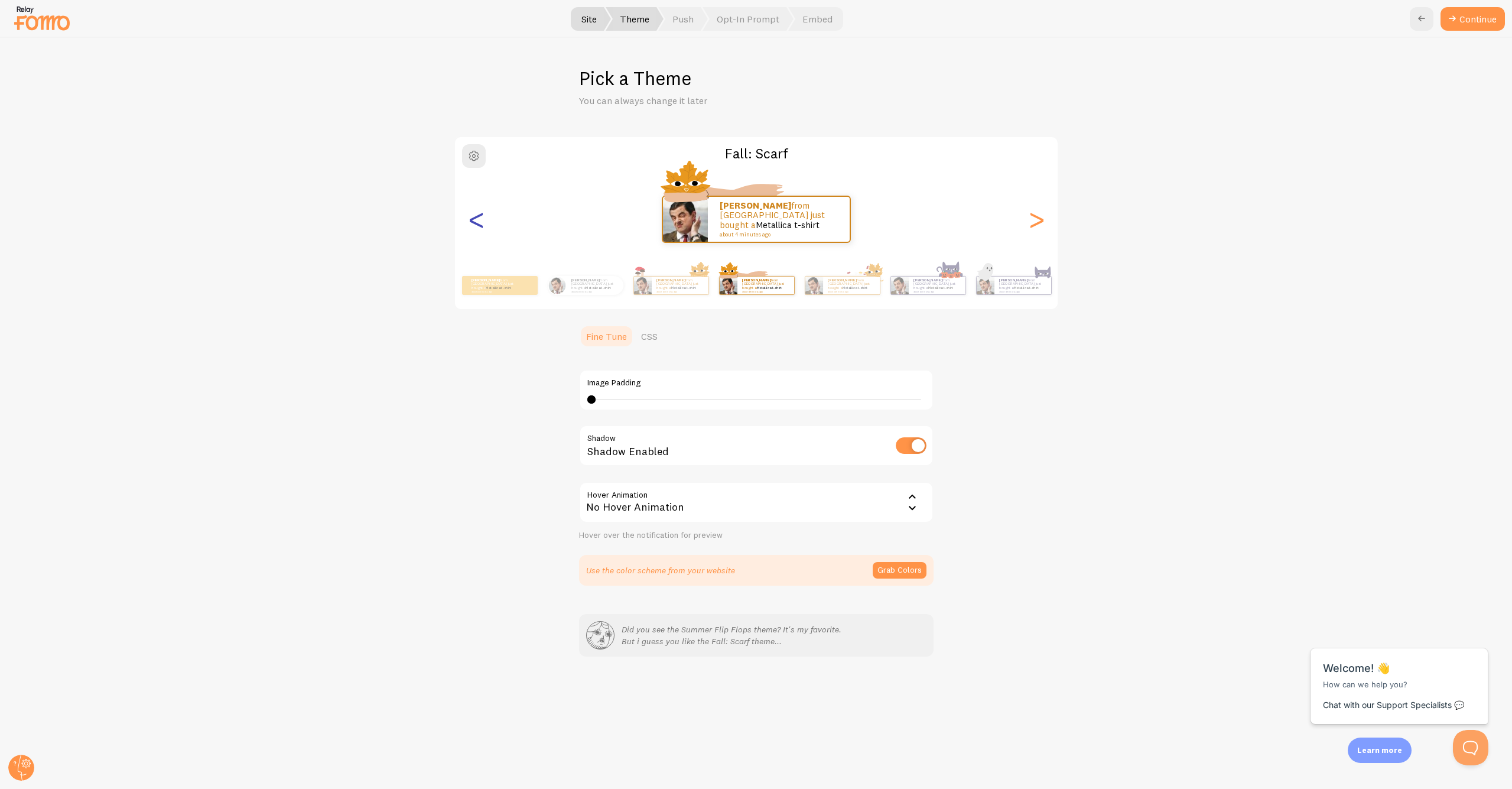
click at [471, 219] on div "<" at bounding box center [476, 219] width 14 height 85
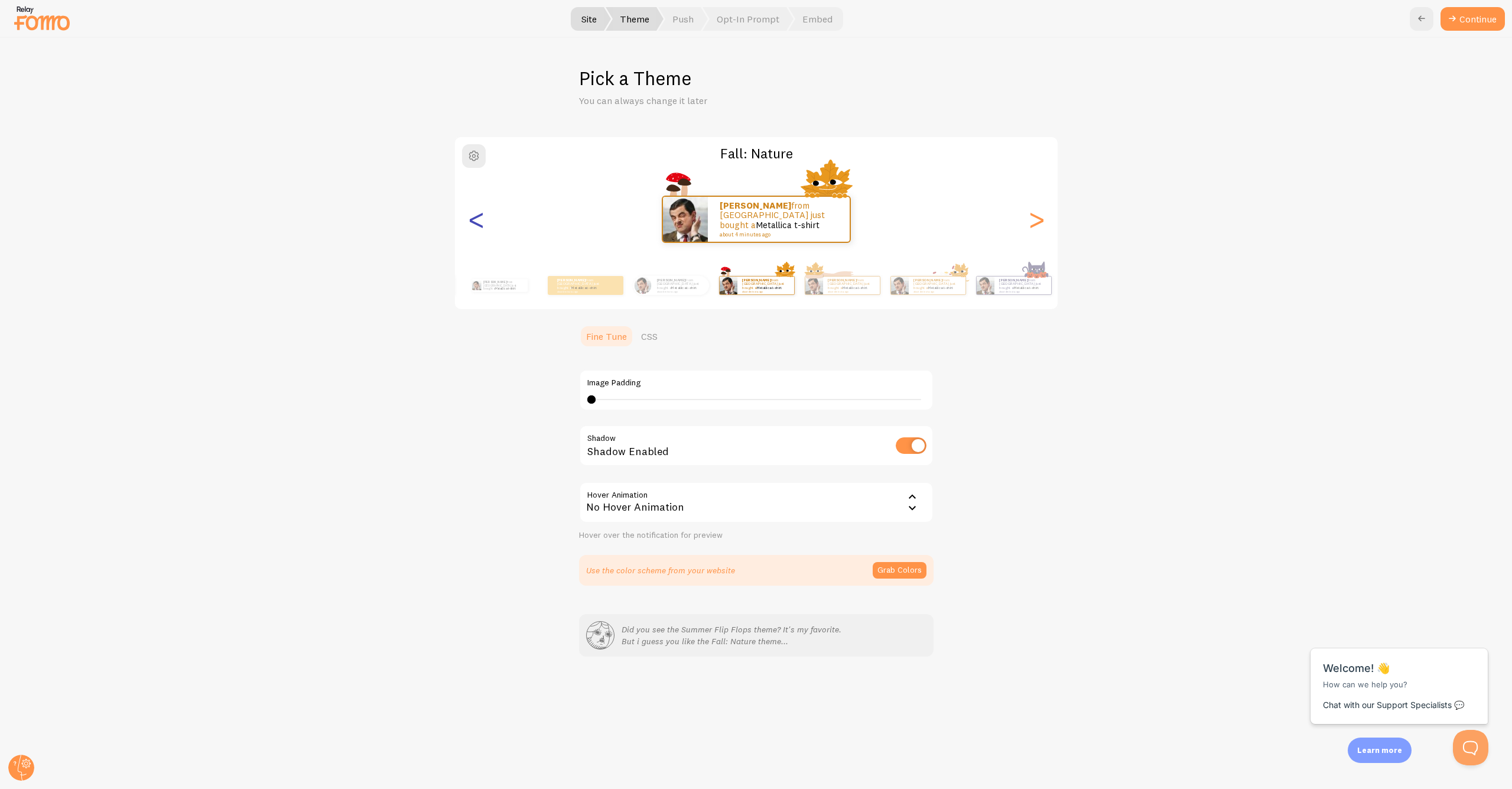
click at [471, 219] on div "<" at bounding box center [476, 219] width 14 height 85
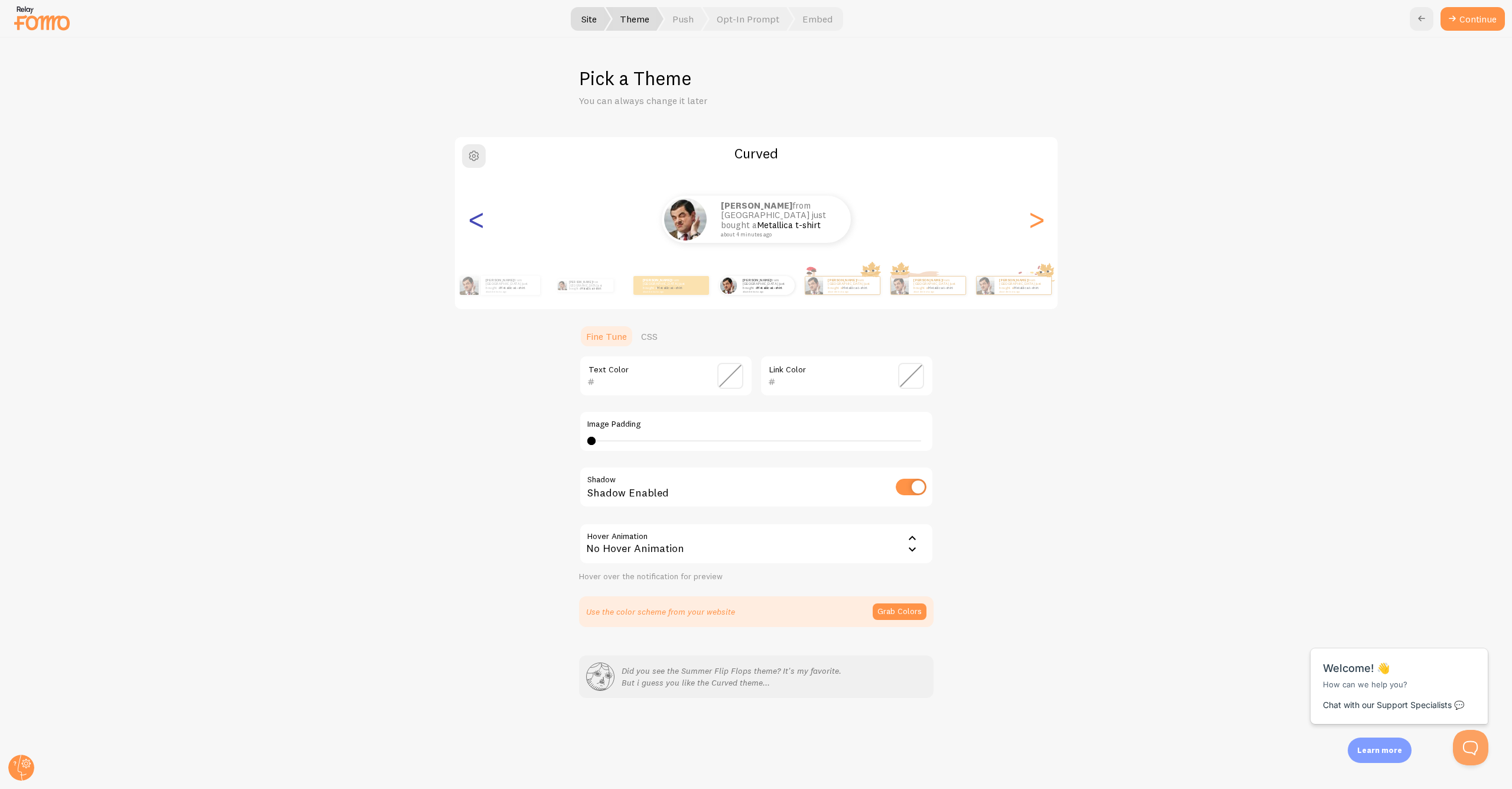
click at [471, 219] on div "<" at bounding box center [476, 219] width 14 height 85
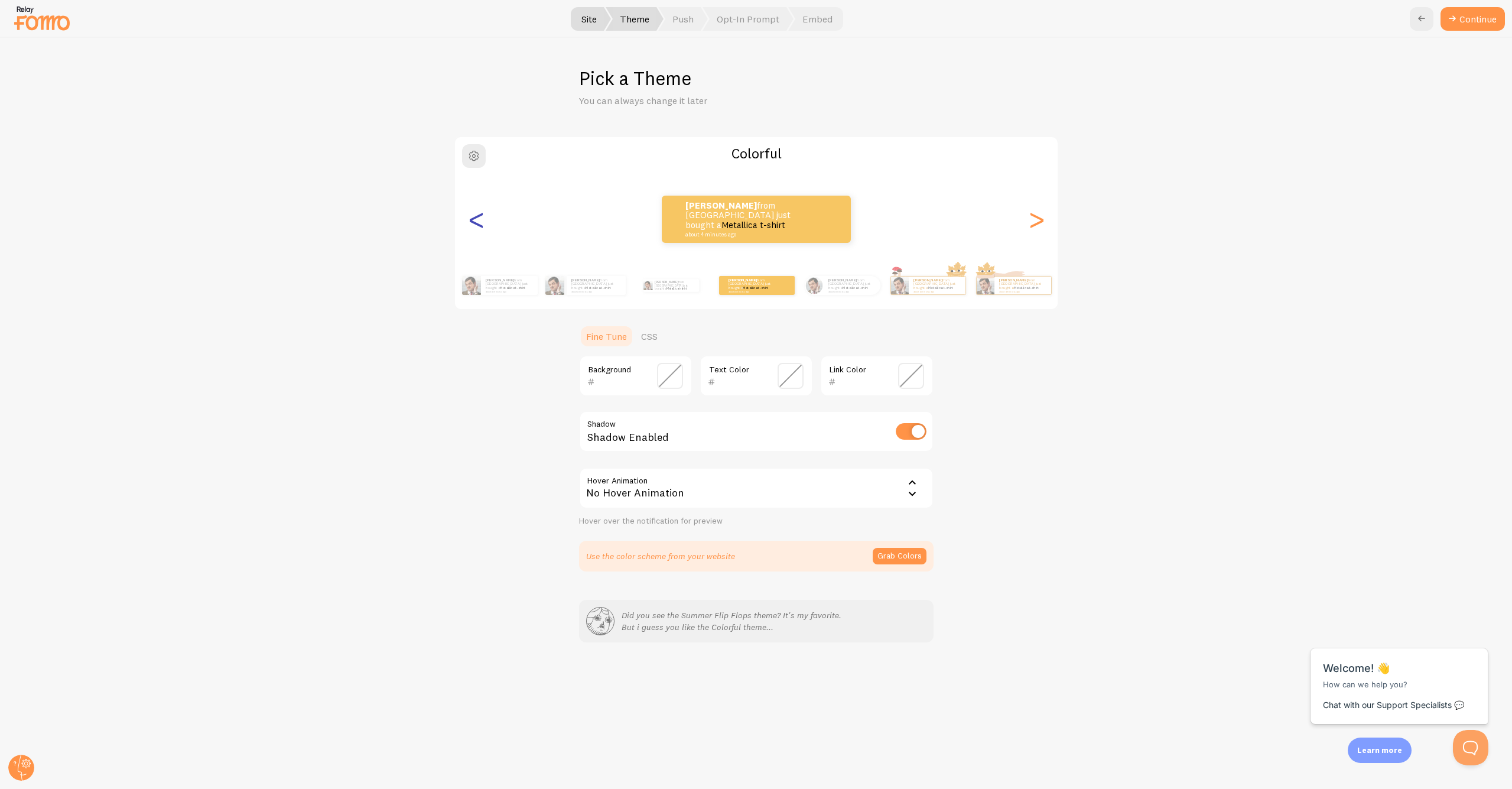
click at [471, 219] on div "<" at bounding box center [476, 219] width 14 height 85
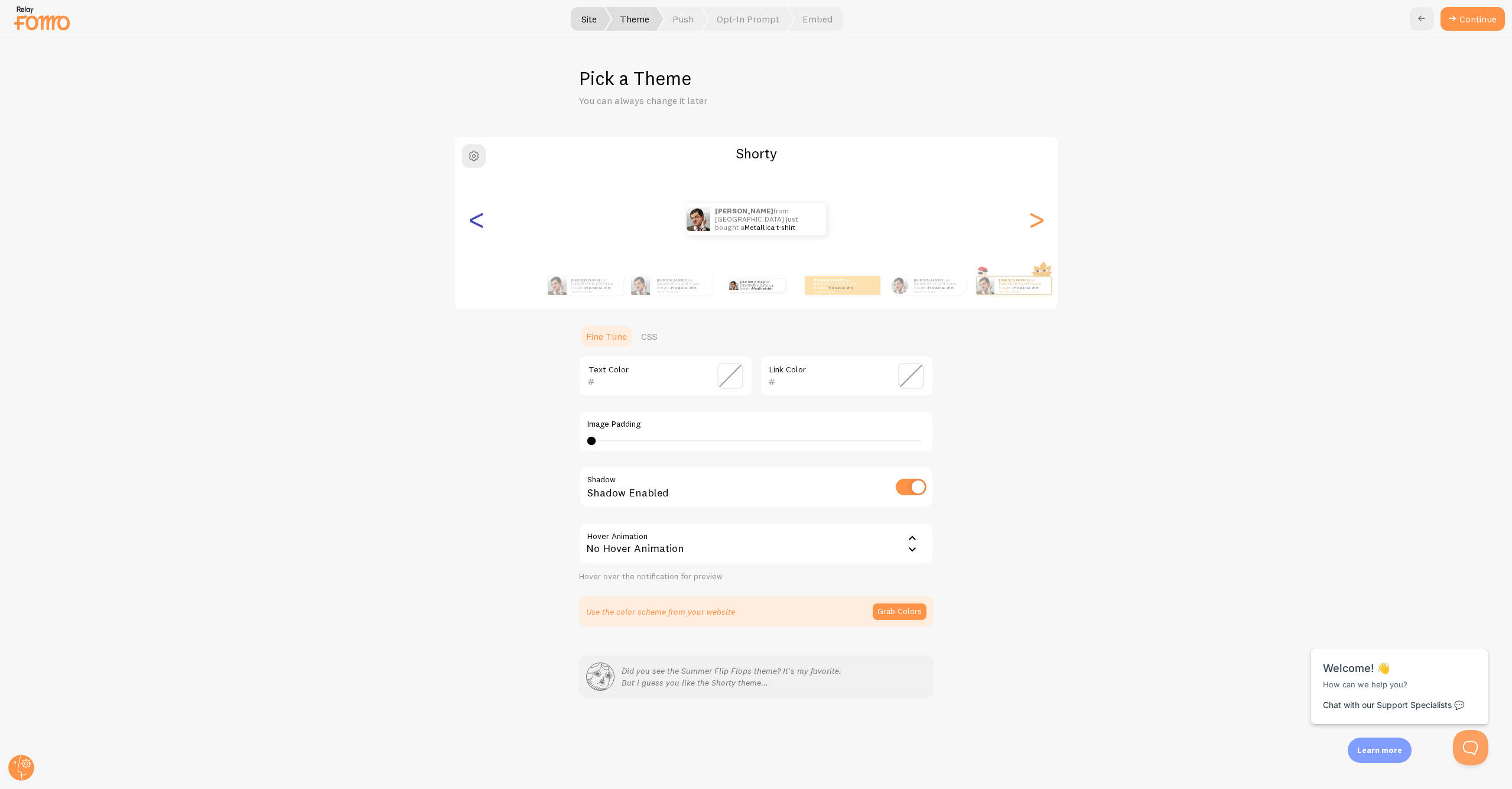
click at [471, 219] on div "<" at bounding box center [476, 219] width 14 height 85
drag, startPoint x: 591, startPoint y: 441, endPoint x: 672, endPoint y: 438, distance: 81.1
click at [661, 438] on div at bounding box center [656, 441] width 8 height 8
drag, startPoint x: 668, startPoint y: 438, endPoint x: 607, endPoint y: 437, distance: 61.0
click at [607, 437] on div "10" at bounding box center [756, 441] width 338 height 9
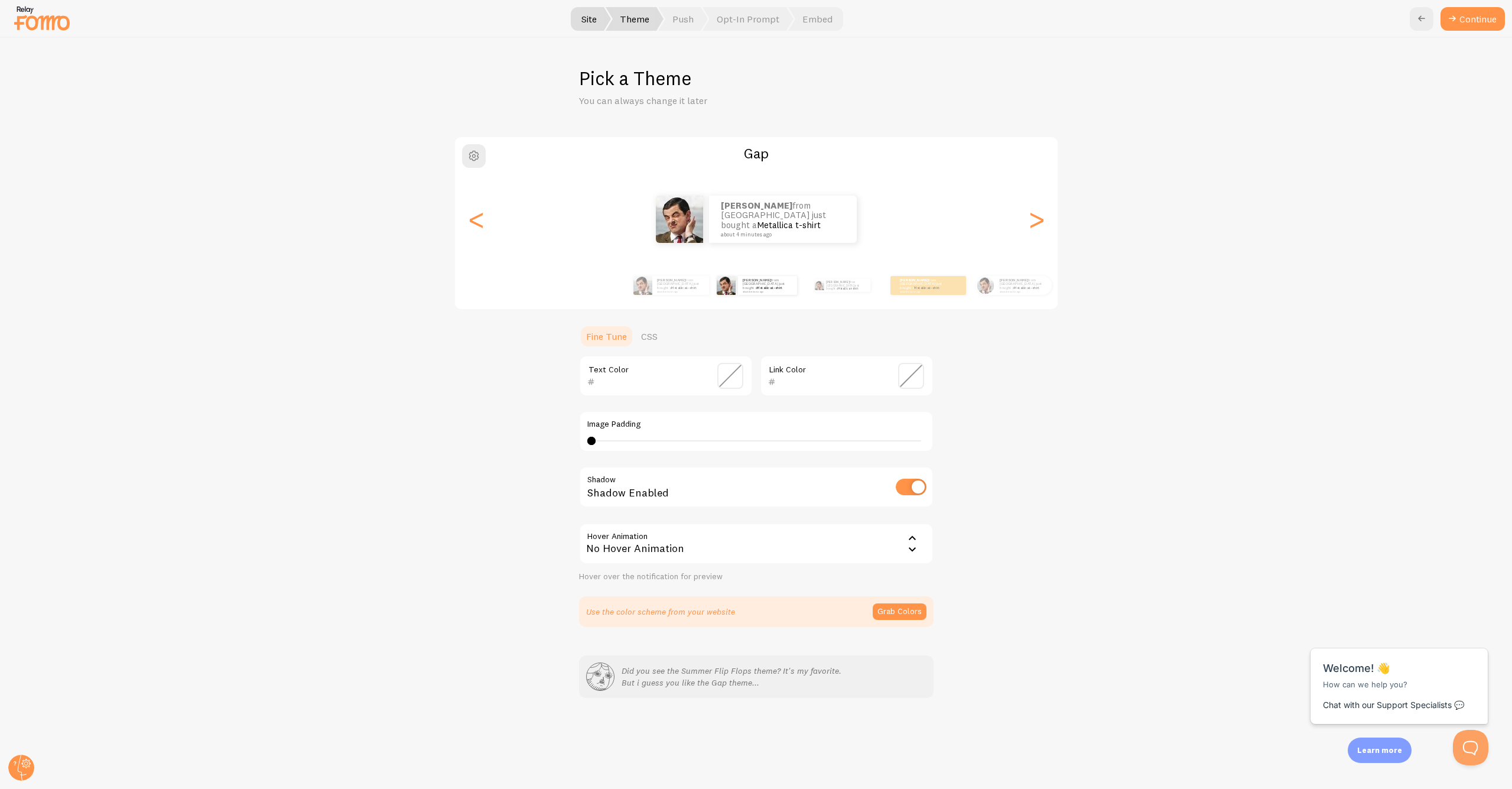
type input "0"
drag, startPoint x: 602, startPoint y: 436, endPoint x: 552, endPoint y: 434, distance: 50.0
click at [553, 434] on div "Gap Aroldo from United States just bought a Metallica t-shirt about 4 minutes a…" at bounding box center [756, 381] width 1455 height 491
click at [682, 25] on span "Push" at bounding box center [682, 19] width 49 height 23
click at [904, 608] on button "Grab Colors" at bounding box center [899, 612] width 54 height 17
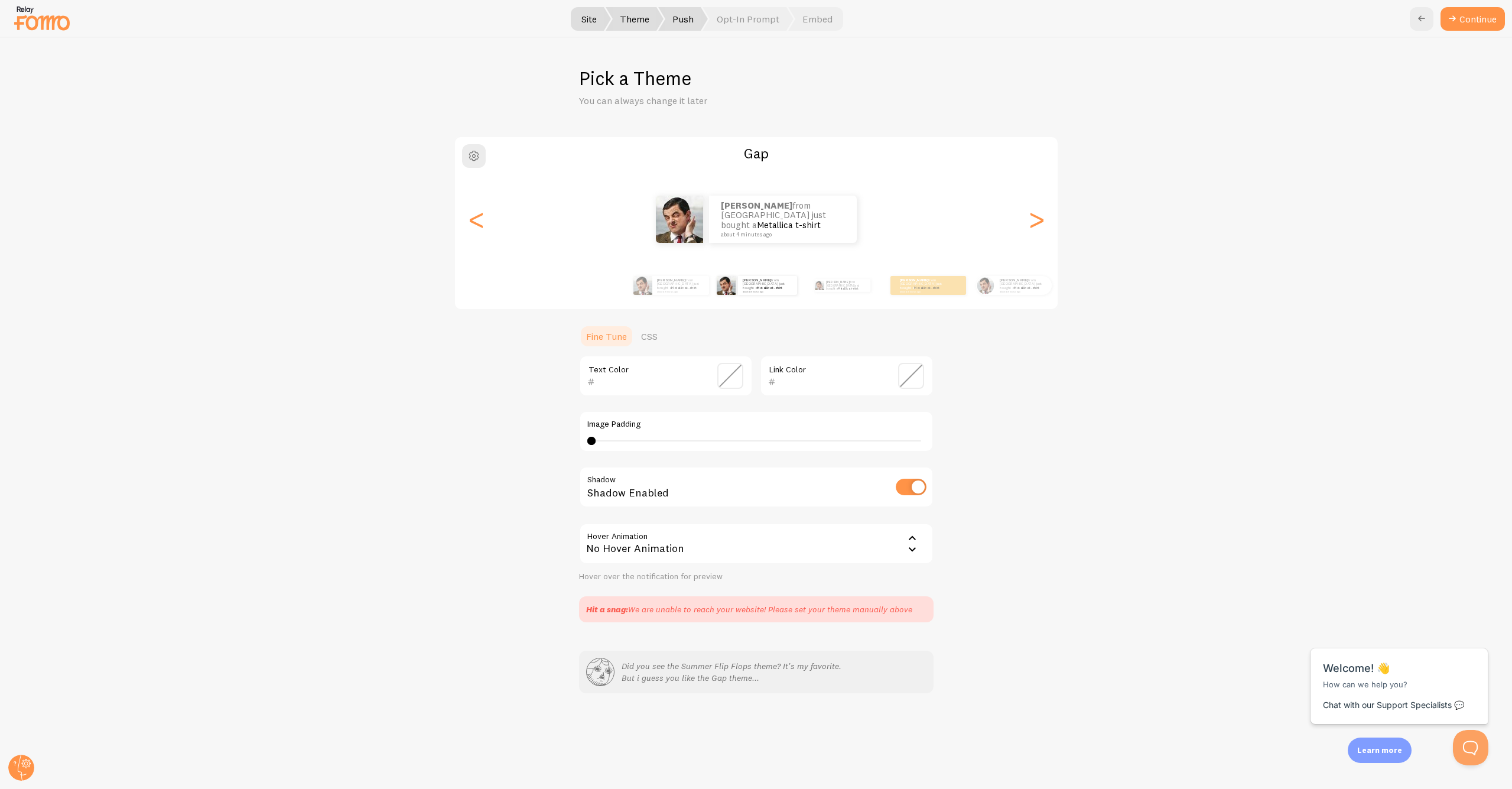
click at [688, 20] on span "Push" at bounding box center [682, 19] width 49 height 23
click at [1473, 12] on button "Continue" at bounding box center [1472, 19] width 64 height 23
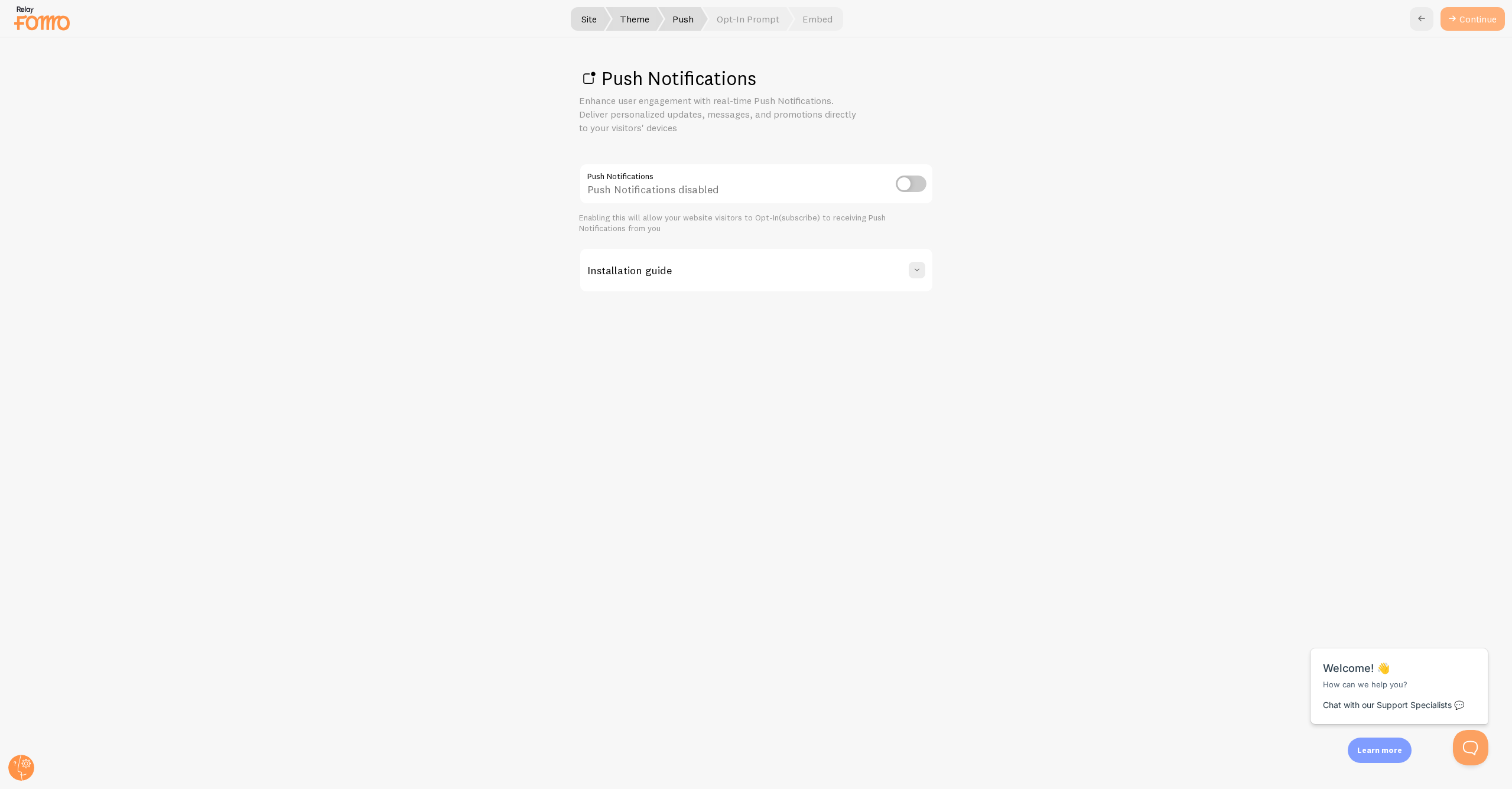
click at [1471, 17] on link "Continue" at bounding box center [1472, 19] width 64 height 23
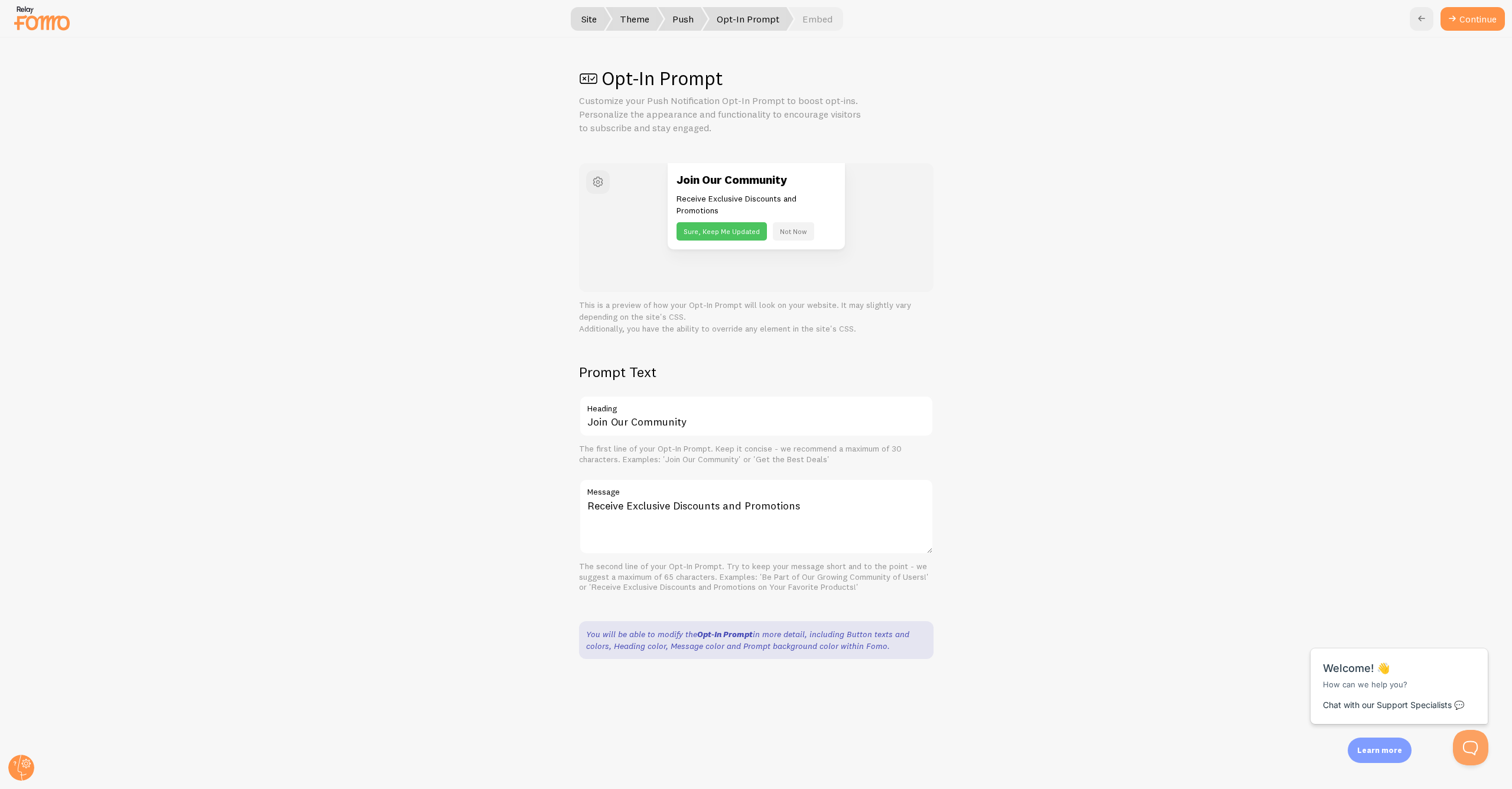
click at [1471, 17] on button "Continue" at bounding box center [1472, 19] width 64 height 23
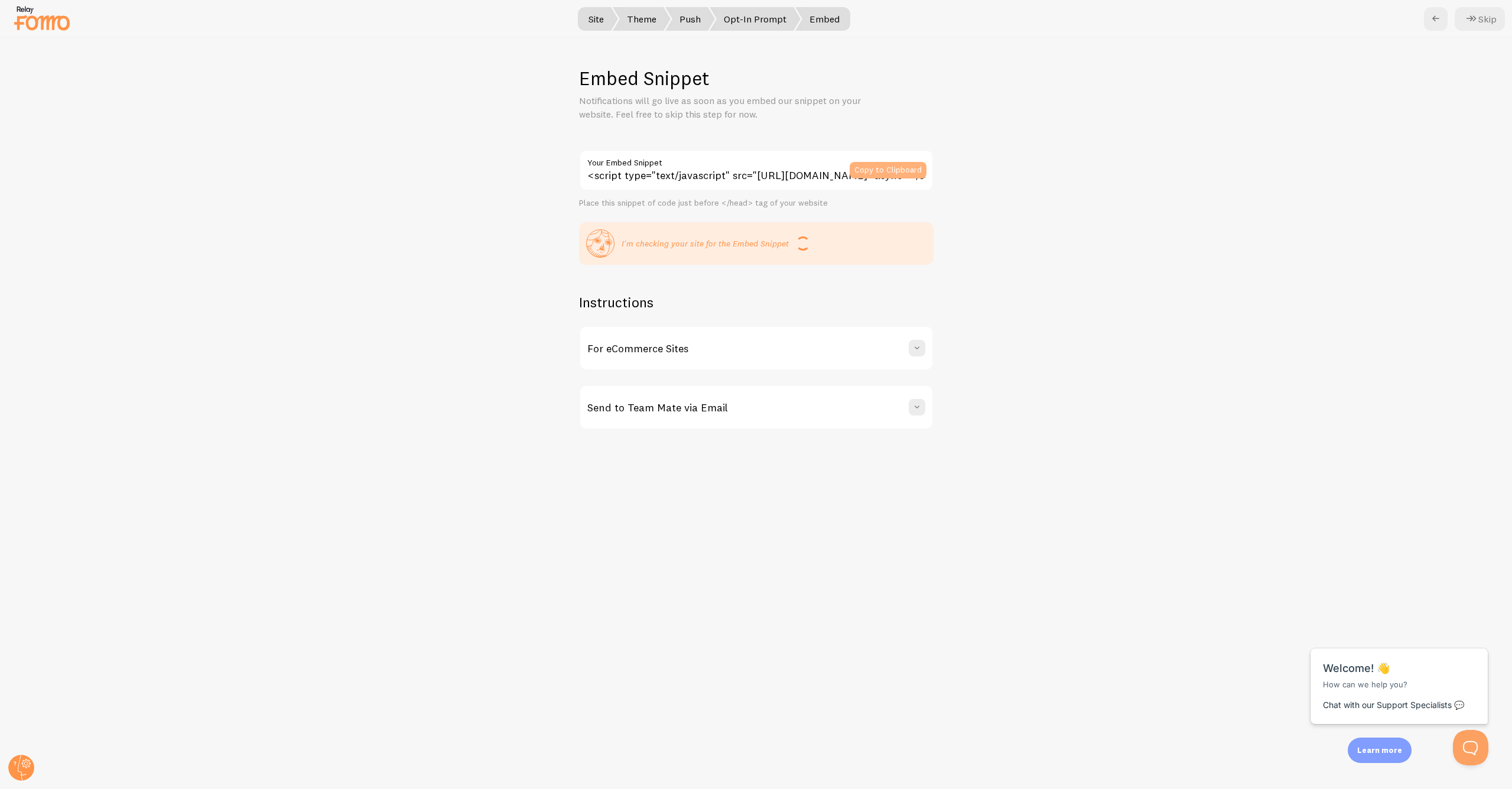
click at [893, 170] on button "Copy to Clipboard" at bounding box center [888, 170] width 77 height 17
click at [1060, 181] on div "Embed Snippet Notifications will go live as soon as you embed our snippet on yo…" at bounding box center [757, 414] width 1512 height 752
click at [1064, 181] on div "Embed Snippet Notifications will go live as soon as you embed our snippet on yo…" at bounding box center [757, 414] width 1512 height 752
